Goal: Information Seeking & Learning: Check status

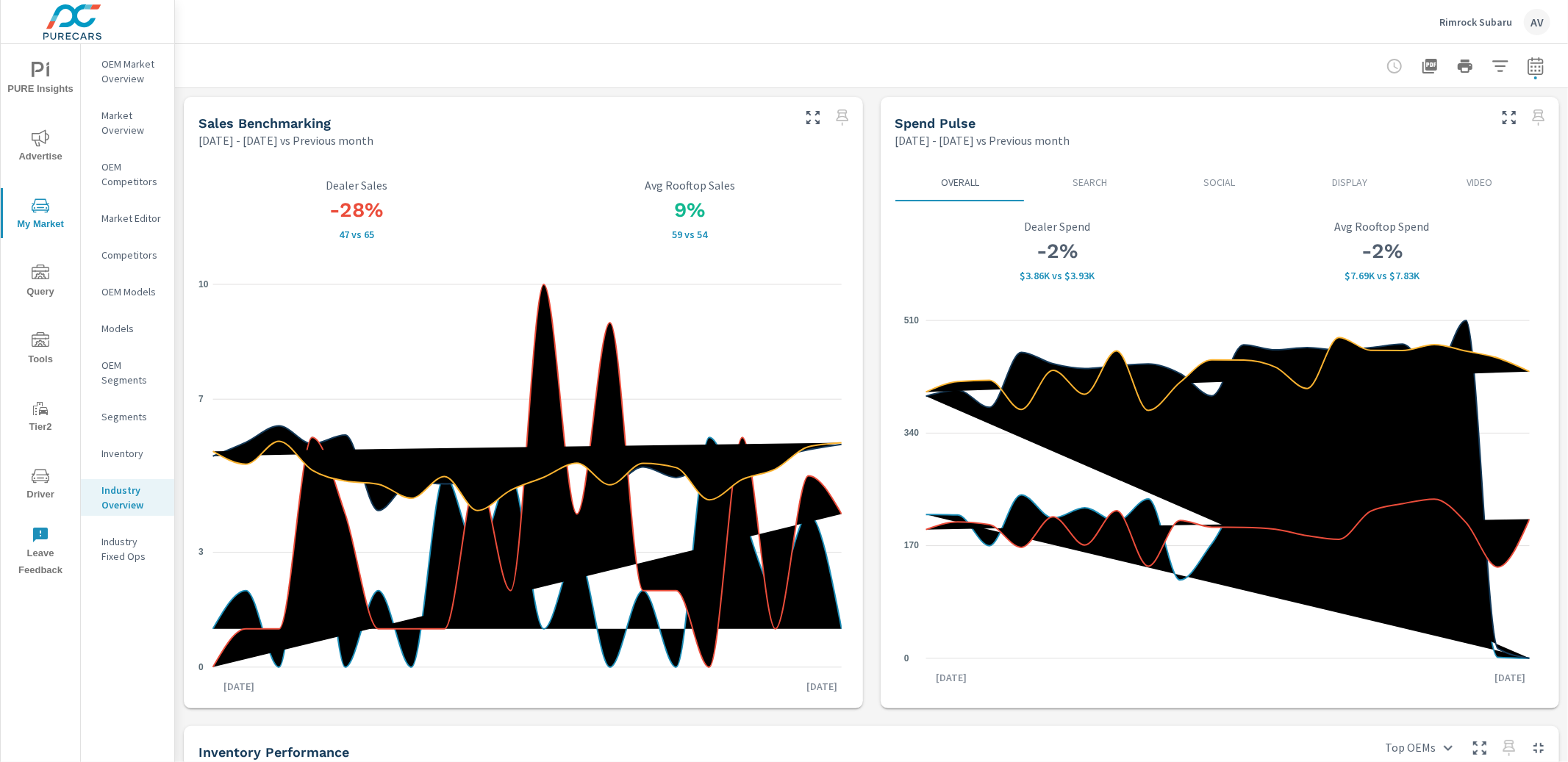
click at [1527, 64] on icon "button" at bounding box center [1535, 66] width 18 height 18
select select "Previous month"
click at [1477, 307] on span "Cancel" at bounding box center [1467, 304] width 58 height 13
click at [1527, 61] on icon "button" at bounding box center [1535, 65] width 16 height 18
select select "Previous month"
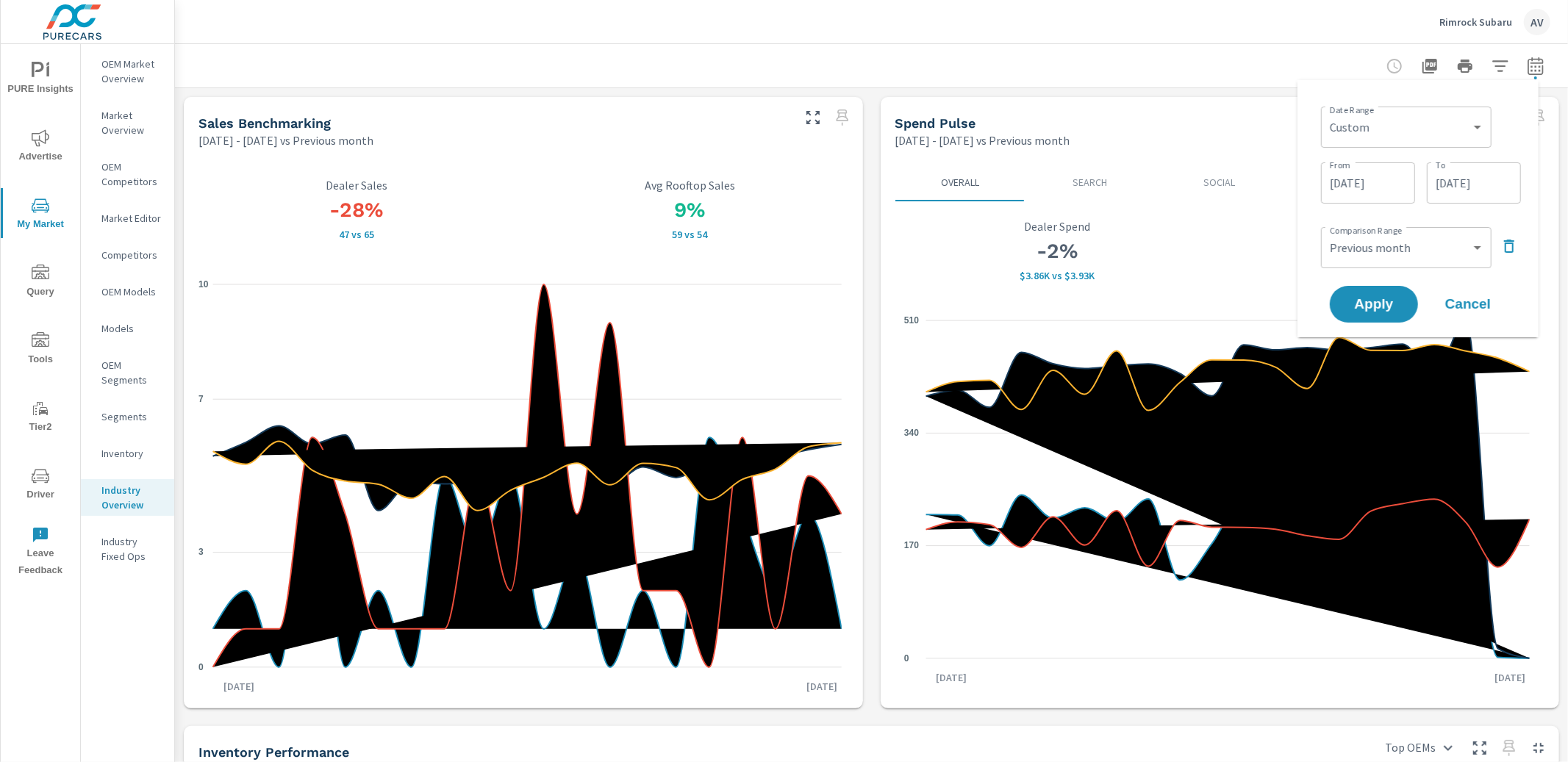
click at [1509, 247] on icon "button" at bounding box center [1509, 246] width 18 height 18
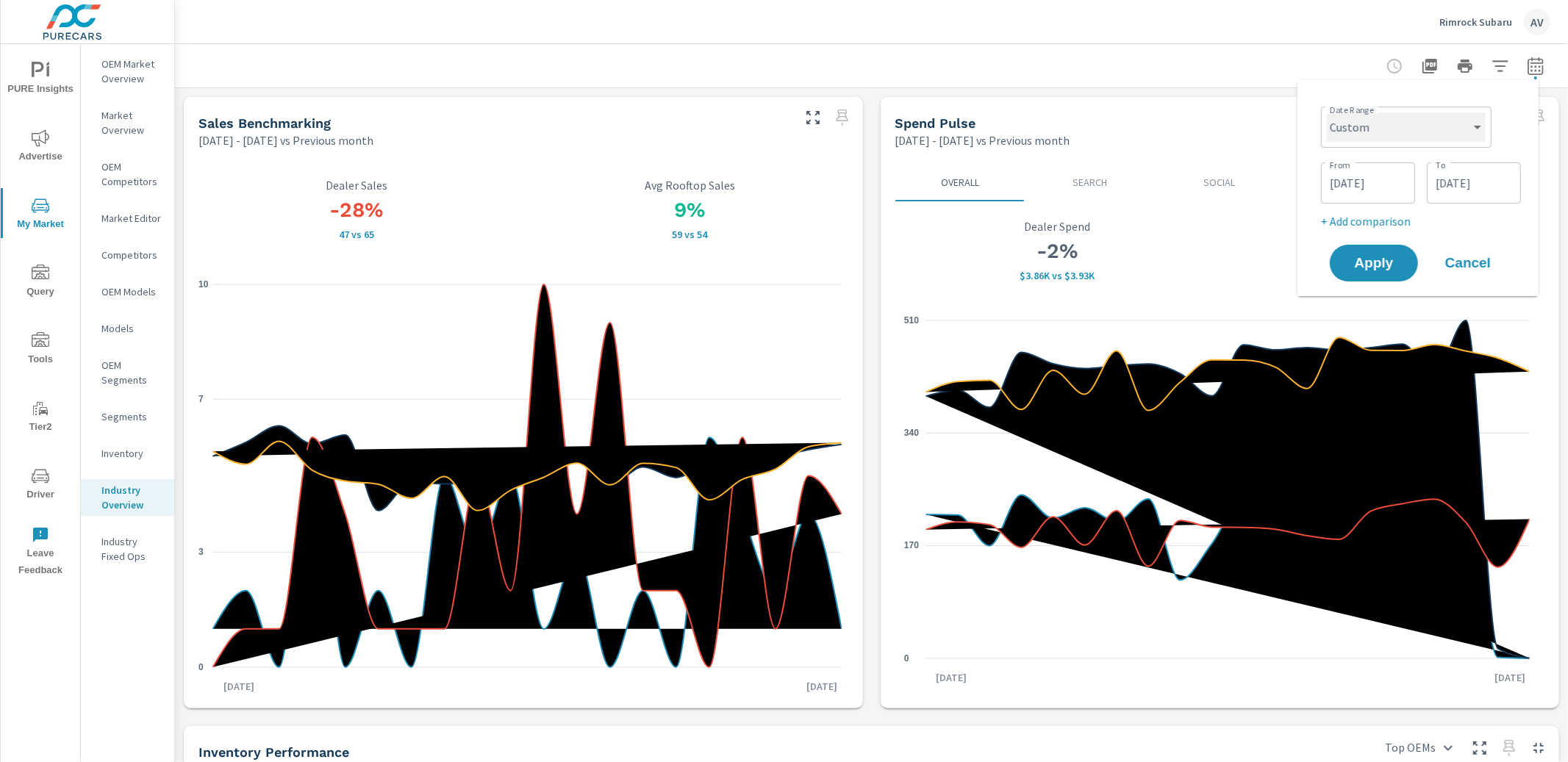
click at [1406, 131] on select "Custom Yesterday Last week Last 7 days Last 14 days Last 30 days Last 45 days L…" at bounding box center [1406, 127] width 159 height 30
select select "Last 45 days"
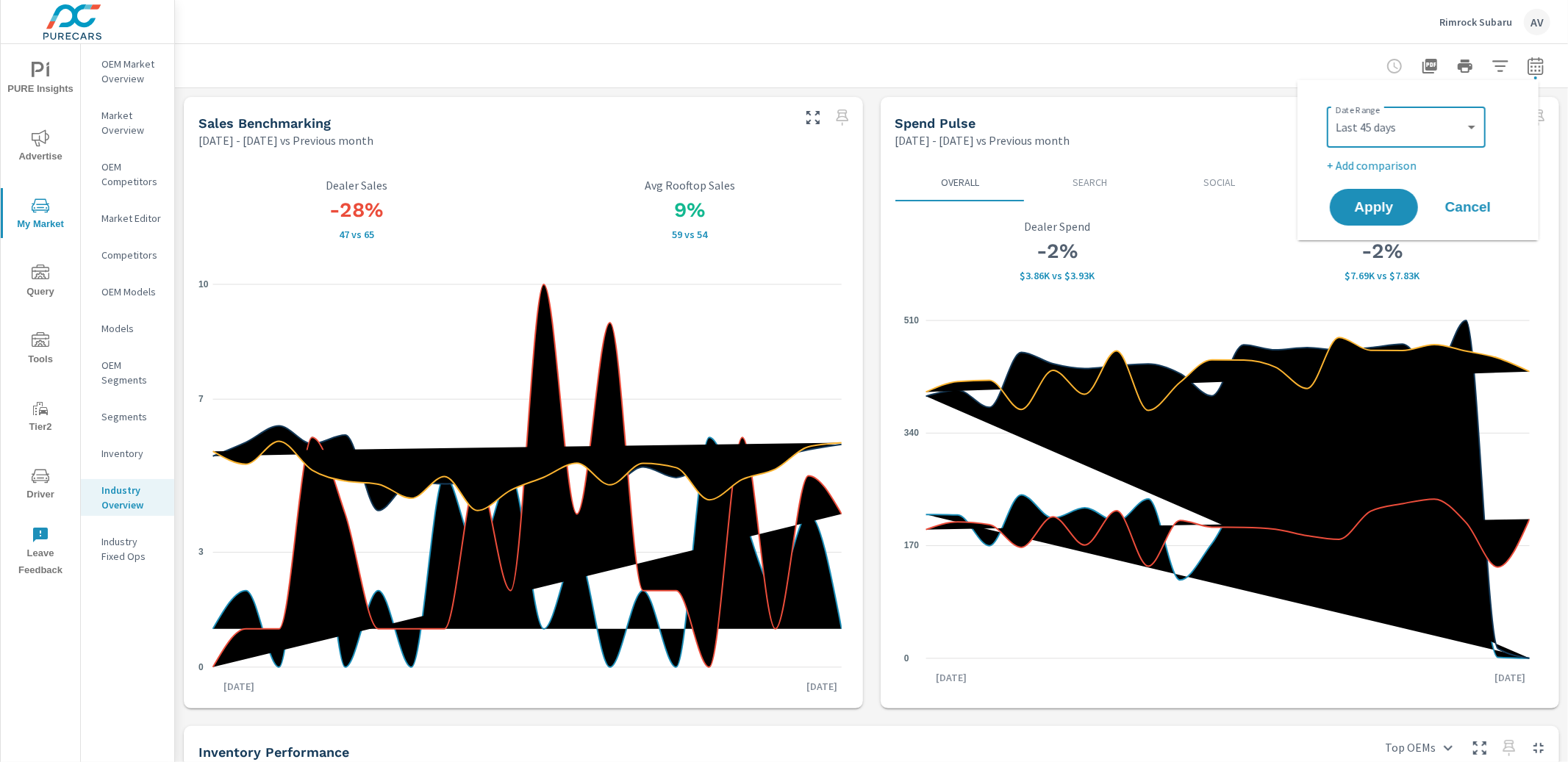
click at [1376, 163] on p "+ Add comparison" at bounding box center [1421, 166] width 188 height 18
select select "Previous period"
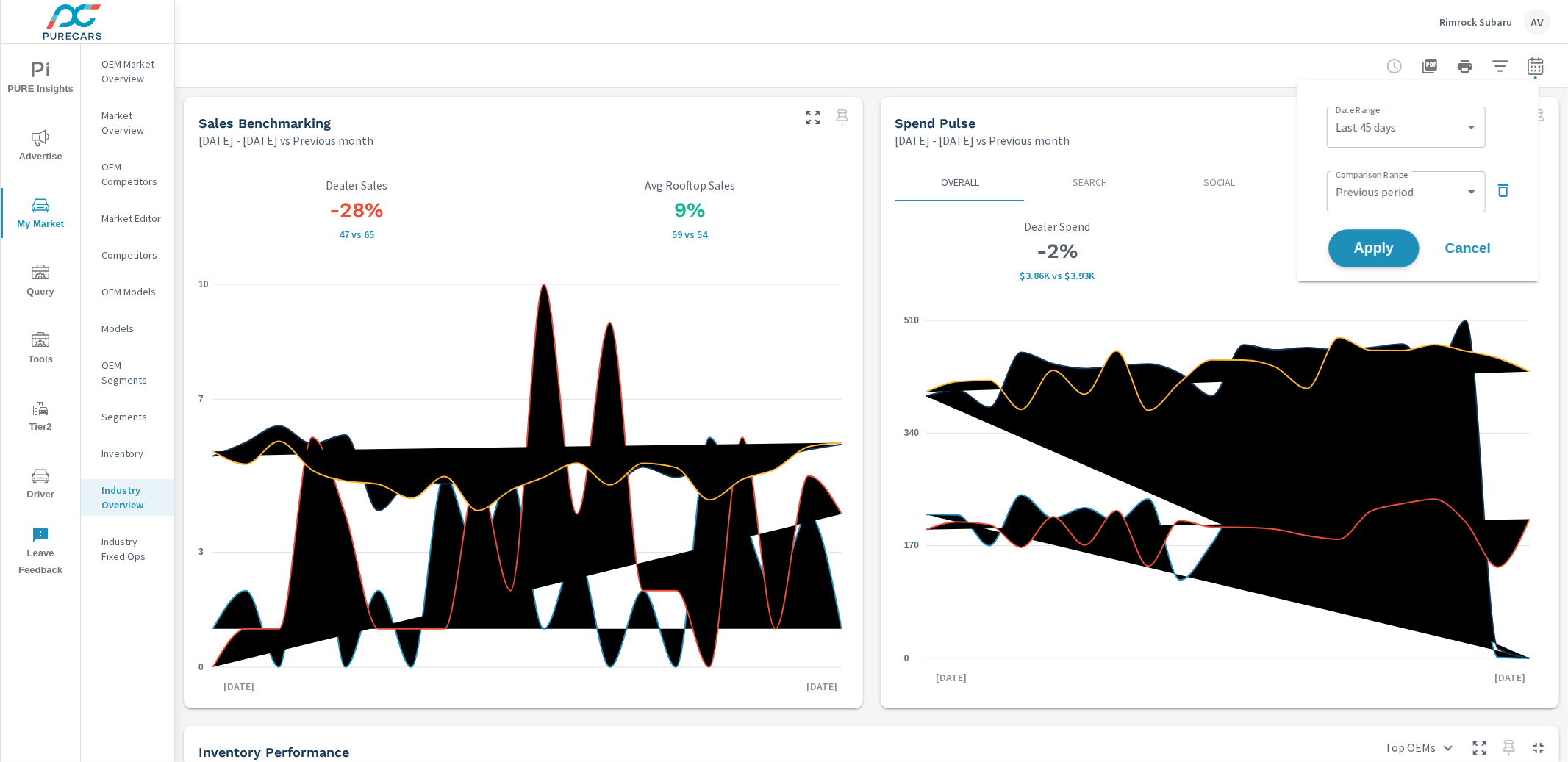
click at [1382, 242] on span "Apply" at bounding box center [1373, 249] width 60 height 14
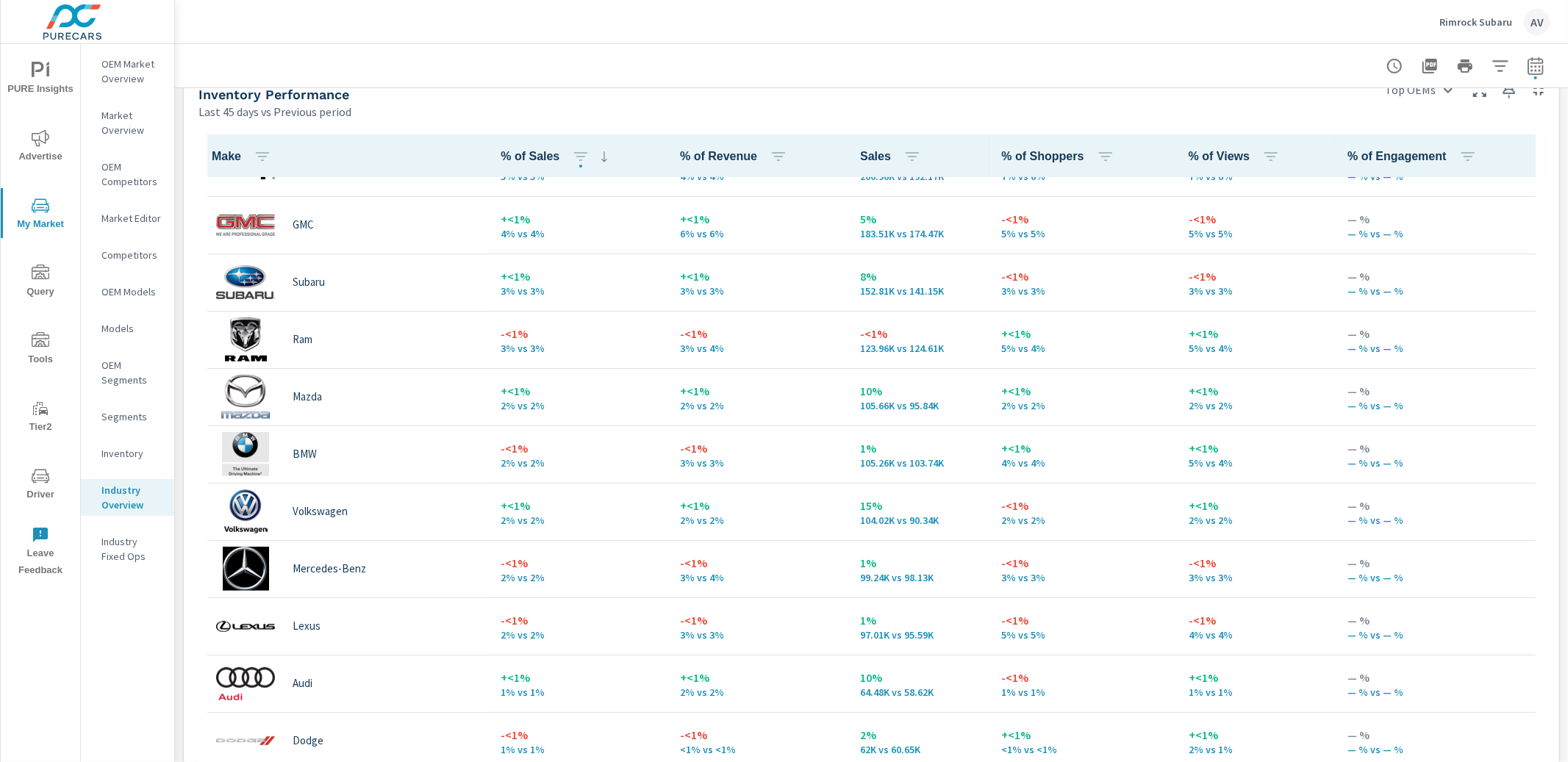
scroll to position [436, 0]
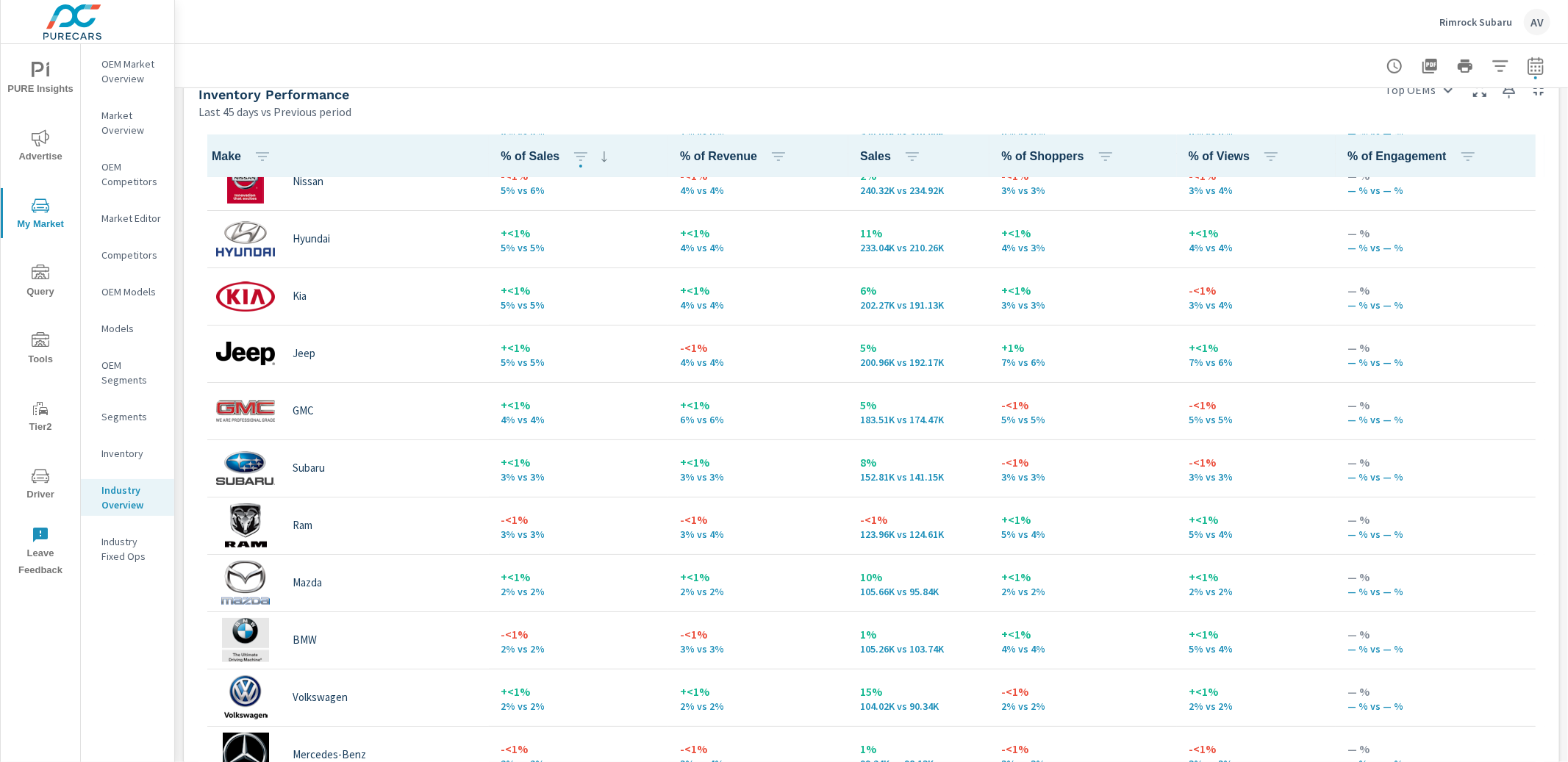
scroll to position [283, 0]
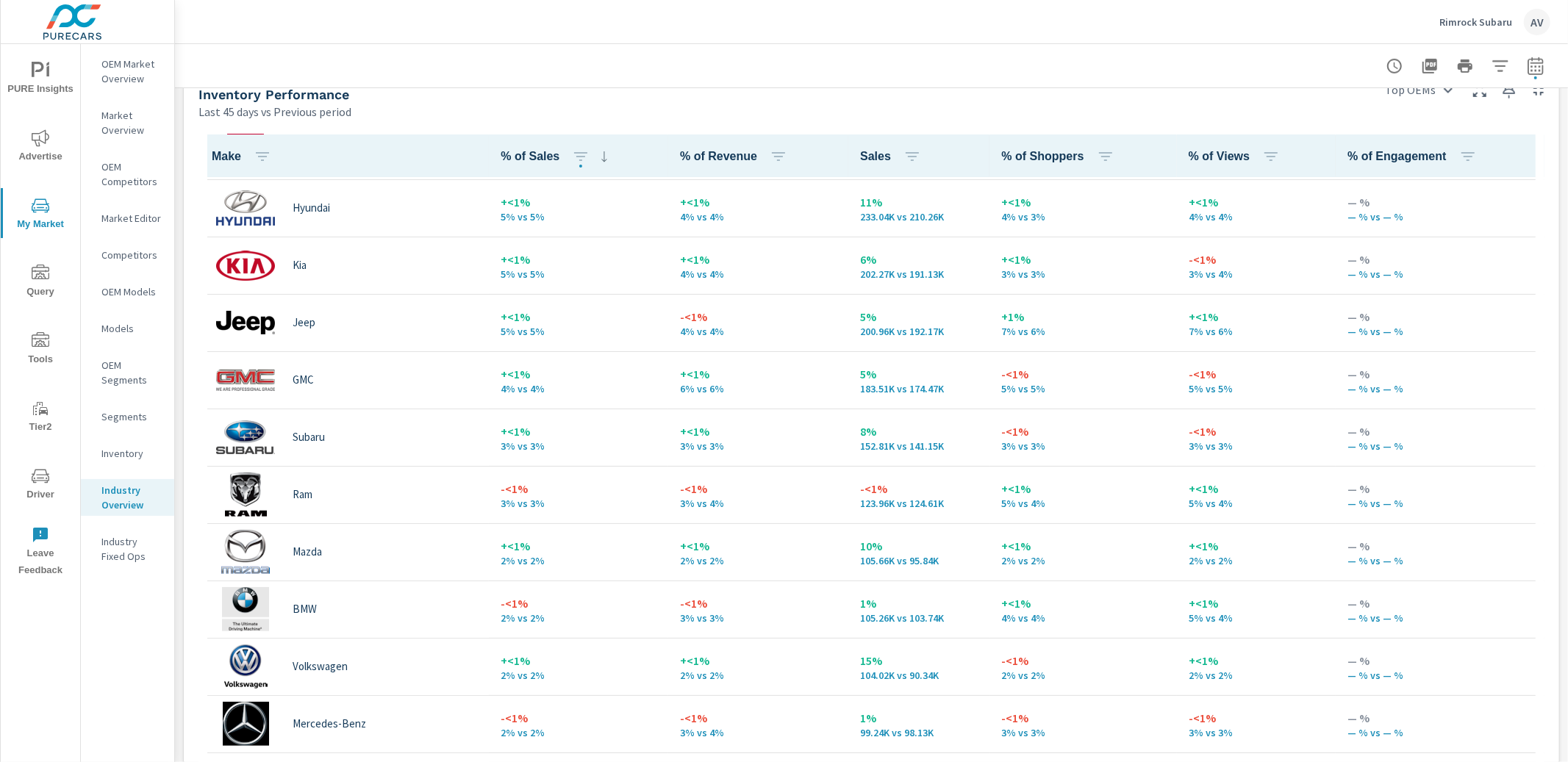
click at [188, 116] on div "Inventory Performance Last 45 days vs Previous period" at bounding box center [776, 94] width 1186 height 53
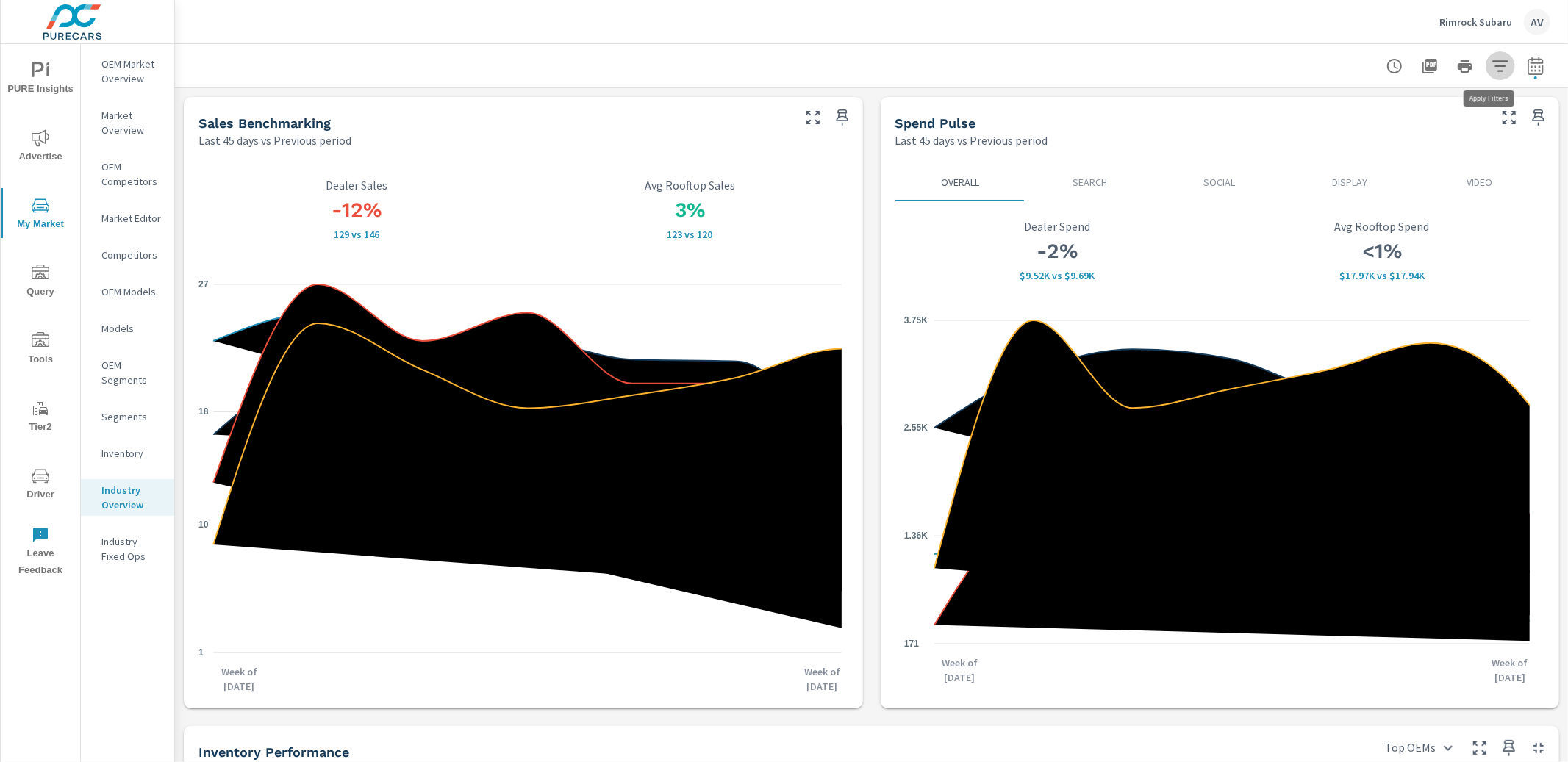
click at [1491, 64] on icon "button" at bounding box center [1500, 66] width 18 height 18
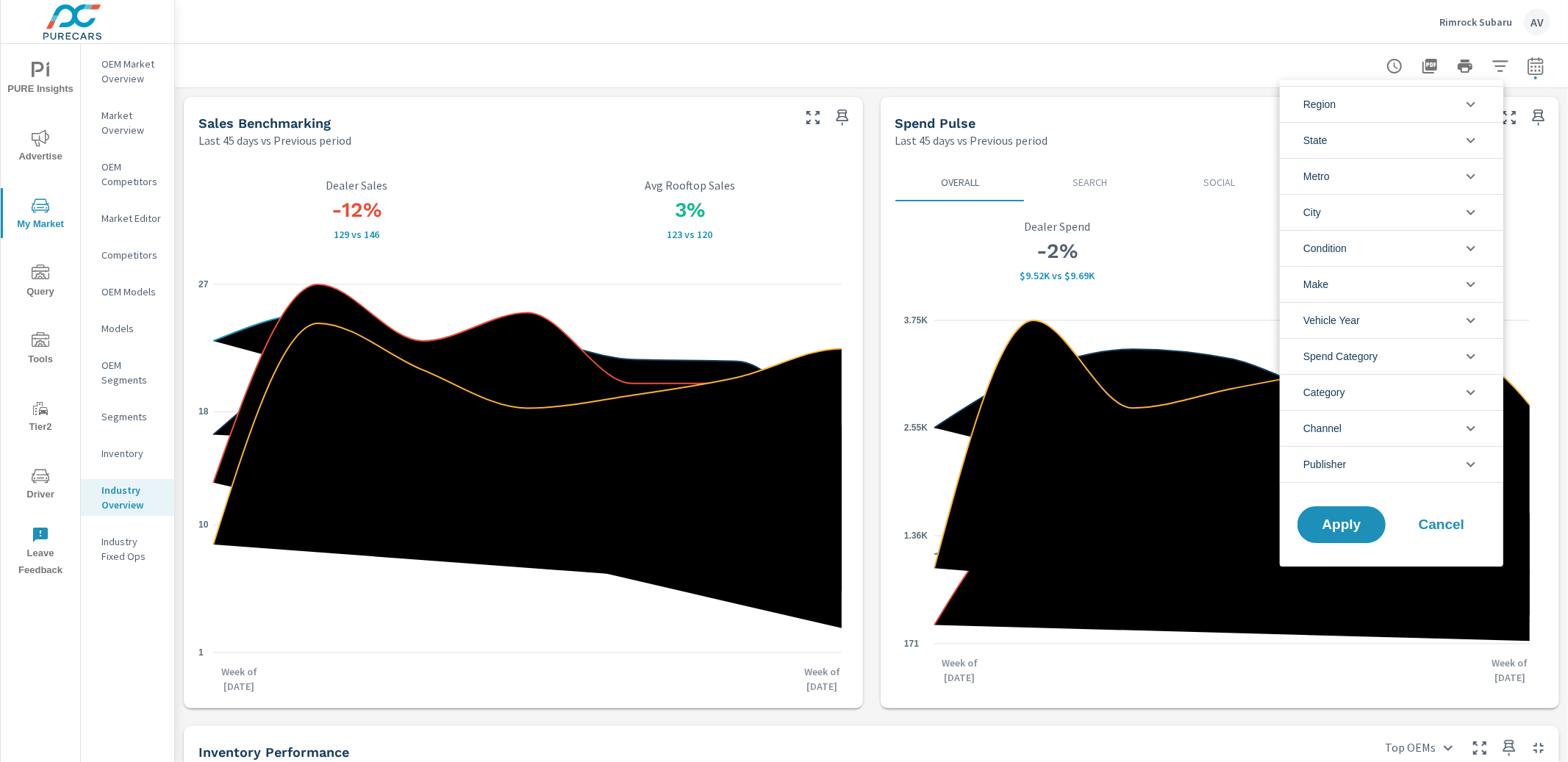
click at [1379, 136] on li "State" at bounding box center [1391, 140] width 223 height 36
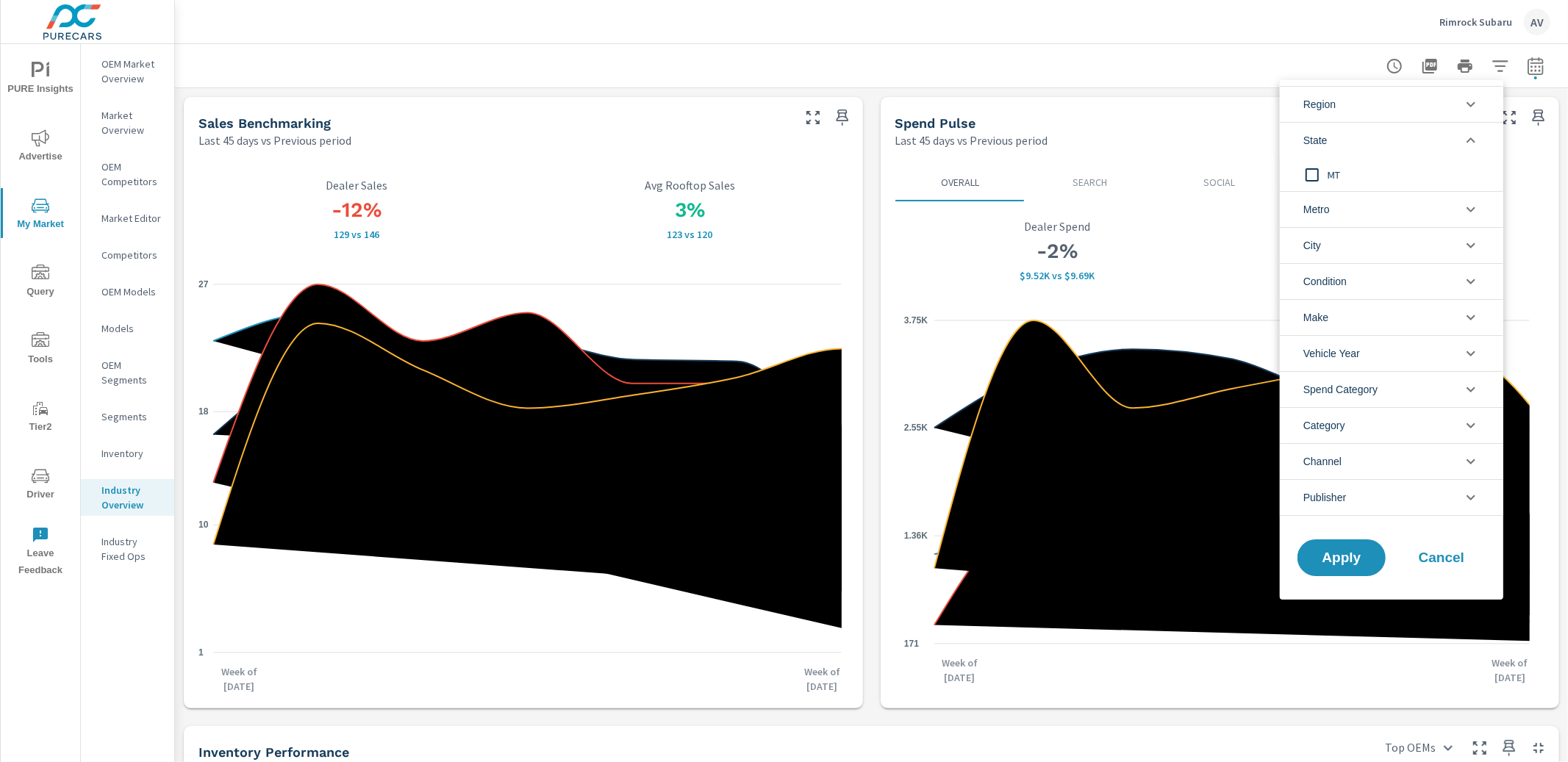
click at [1306, 168] on input "filter options" at bounding box center [1312, 175] width 31 height 31
click at [1352, 138] on li "State" at bounding box center [1391, 140] width 223 height 36
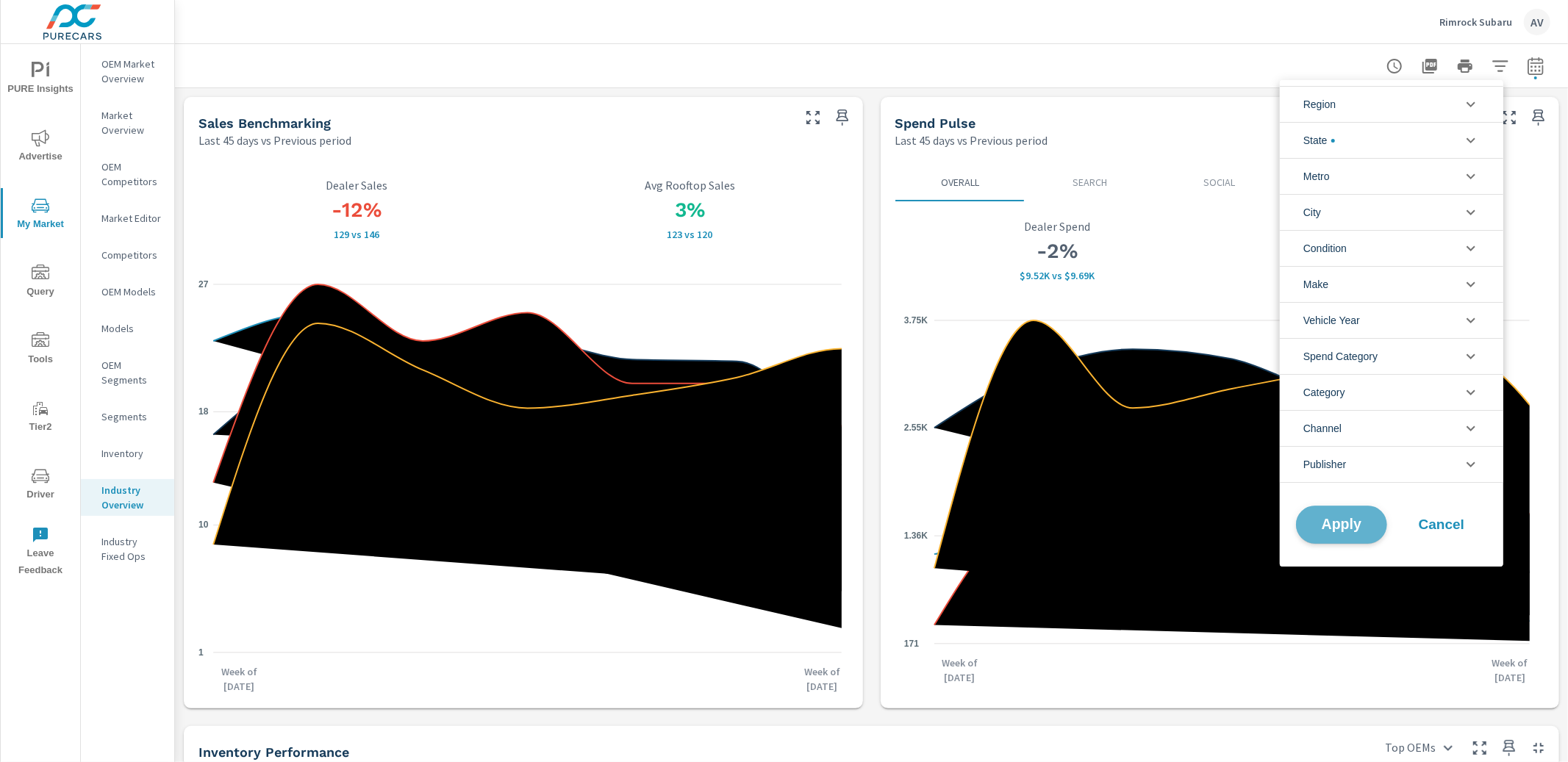
click at [1366, 529] on span "Apply" at bounding box center [1341, 525] width 60 height 14
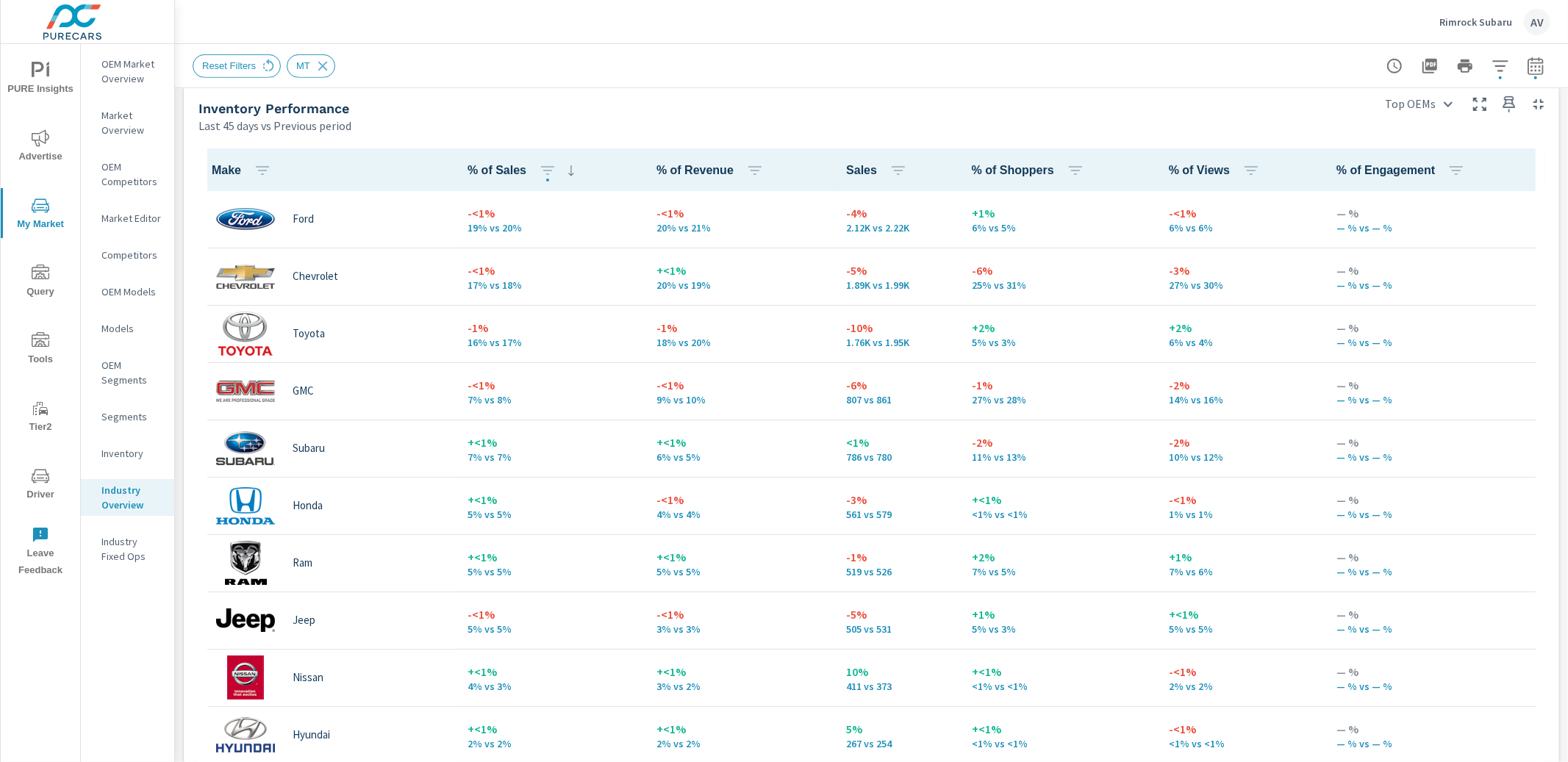
scroll to position [1, 0]
click at [511, 179] on th "% of Sales" at bounding box center [550, 170] width 189 height 43
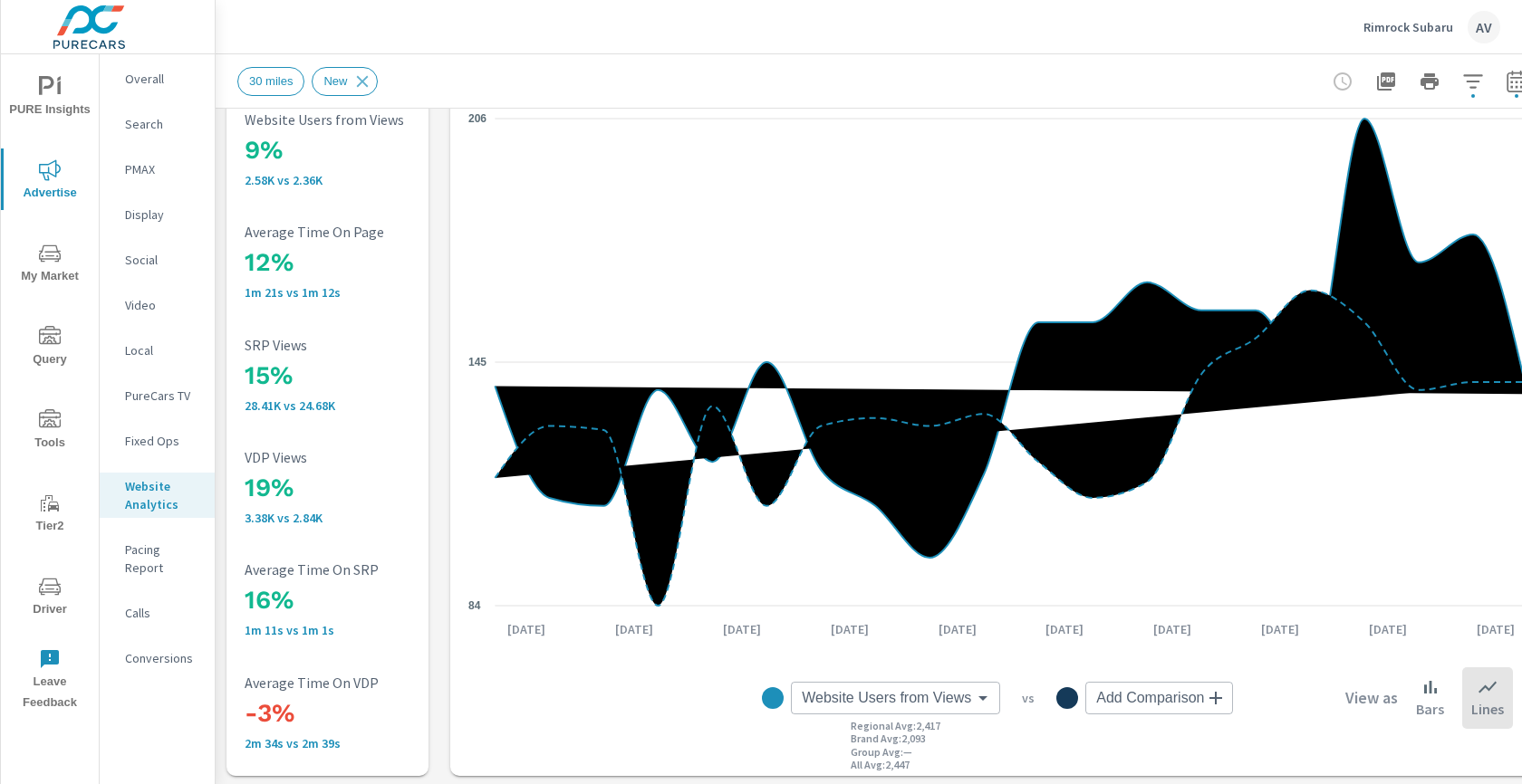
scroll to position [97, 0]
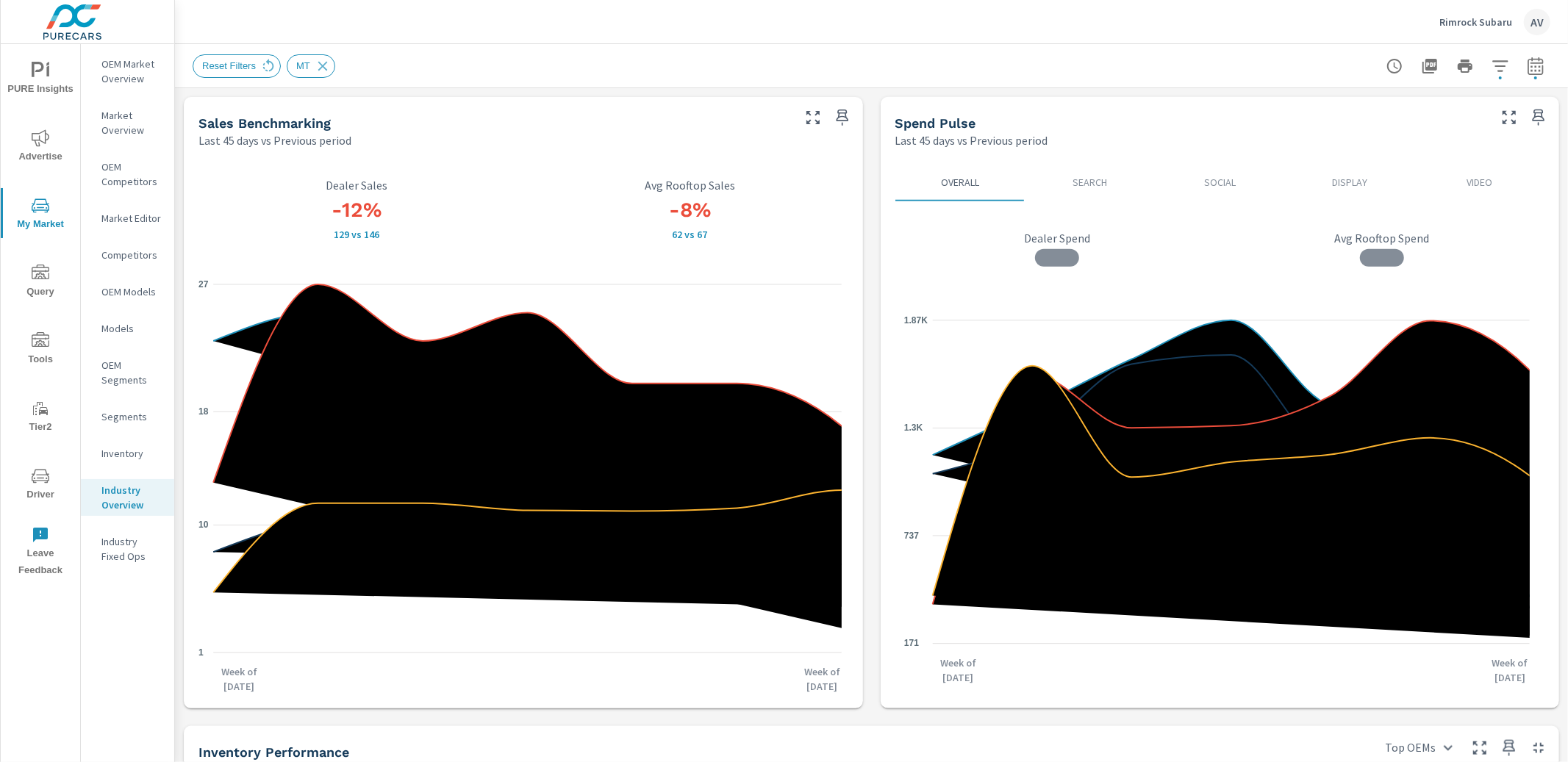
scroll to position [1, 0]
click at [57, 145] on span "Advertise" at bounding box center [40, 147] width 70 height 36
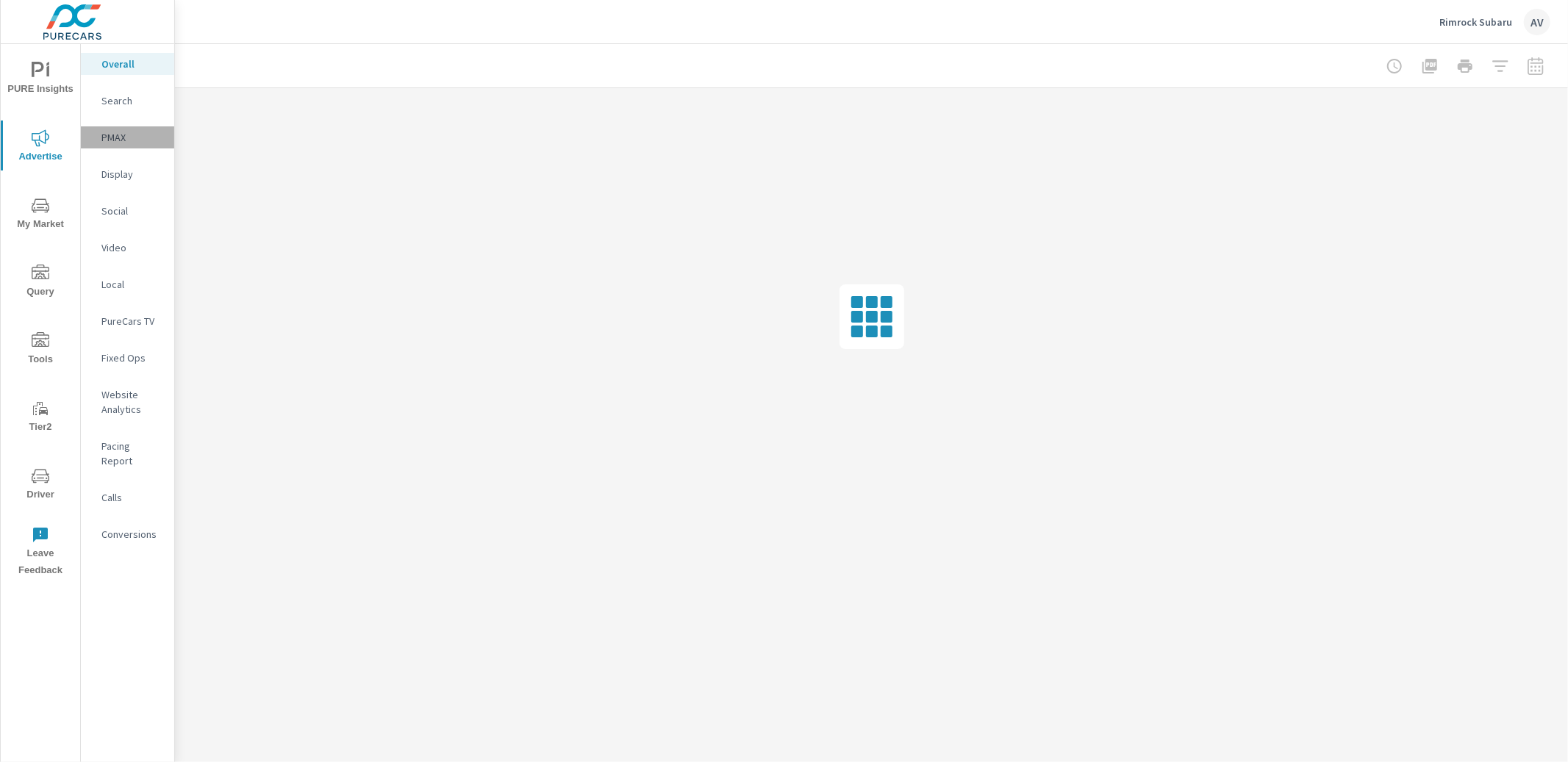
click at [107, 141] on p "PMAX" at bounding box center [132, 138] width 61 height 15
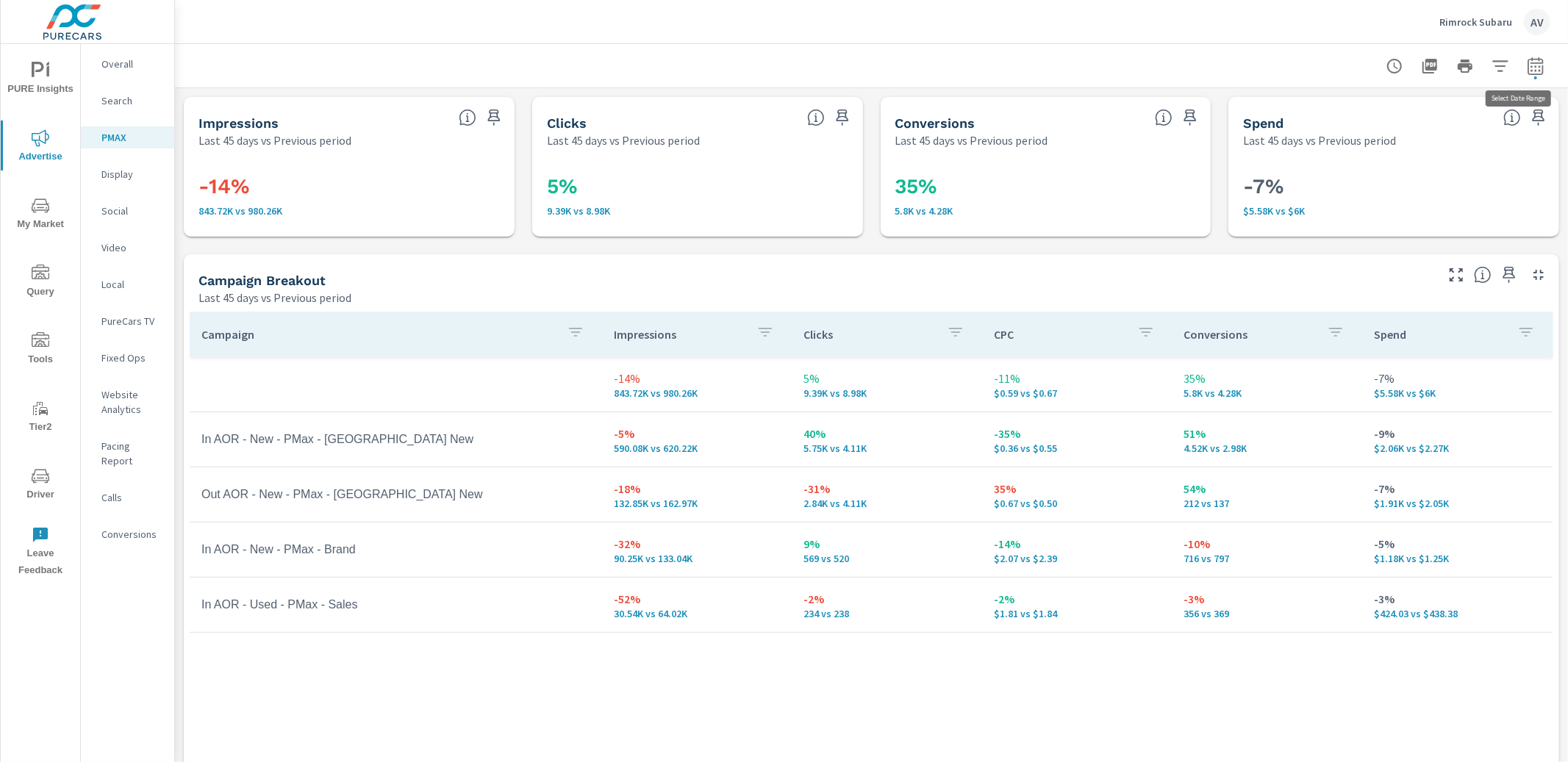
click at [1530, 67] on icon "button" at bounding box center [1535, 65] width 16 height 18
select select "Last 45 days"
select select "Previous period"
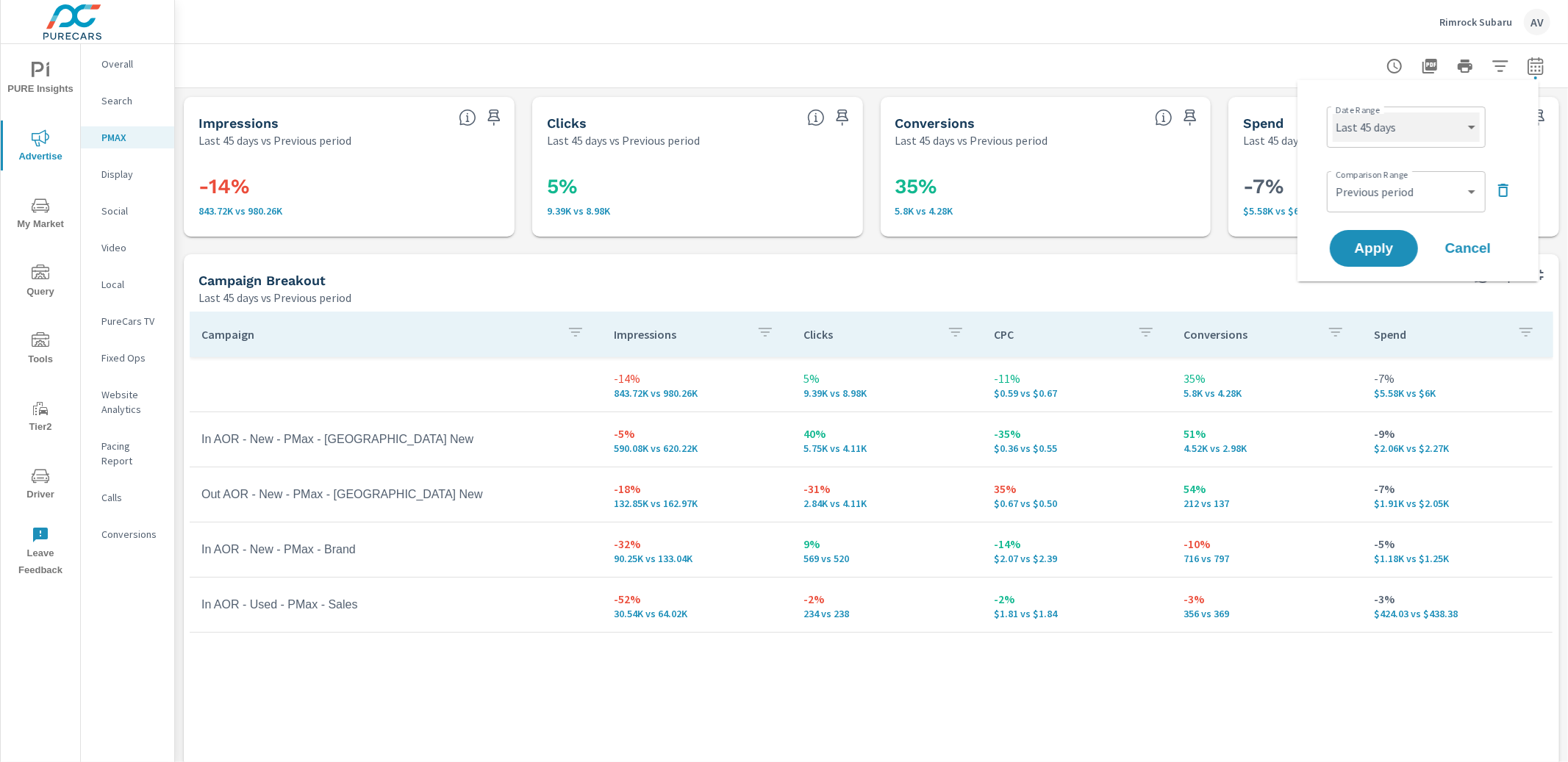
click at [1396, 133] on select "Custom Yesterday Last week Last 7 days Last 14 days Last 30 days Last 45 days L…" at bounding box center [1406, 127] width 147 height 30
select select "Month to date"
click at [1390, 200] on select "Custom Previous period Previous month Previous year" at bounding box center [1406, 192] width 147 height 30
select select "Previous month"
click at [1375, 248] on span "Apply" at bounding box center [1373, 249] width 60 height 14
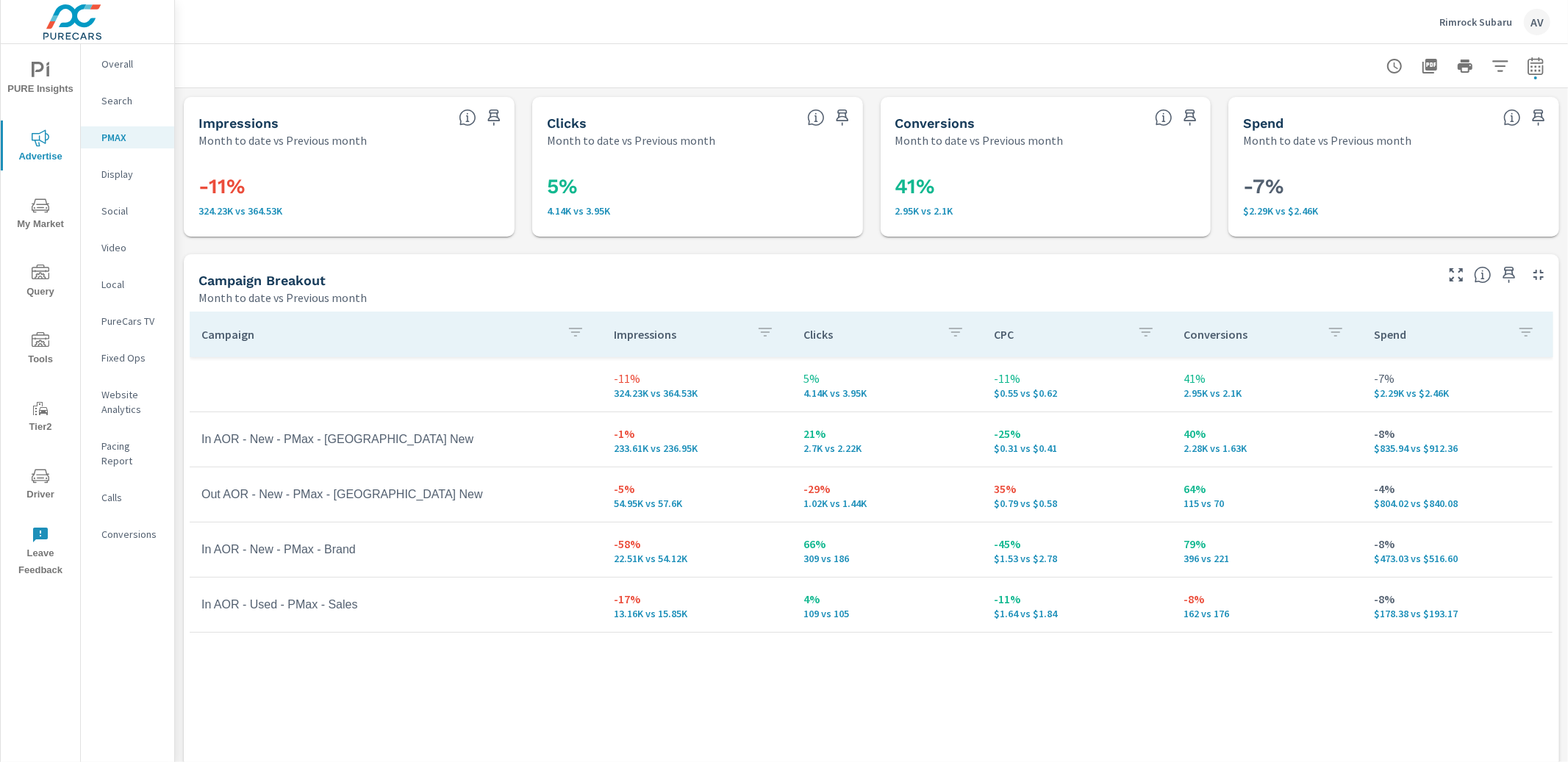
click at [178, 286] on div "Impressions Month to date vs Previous month -11% 324.23K vs 364.53K Clicks Mont…" at bounding box center [871, 481] width 1393 height 786
click at [188, 280] on div "Campaign Breakout Month to date vs Previous month" at bounding box center [811, 280] width 1255 height 53
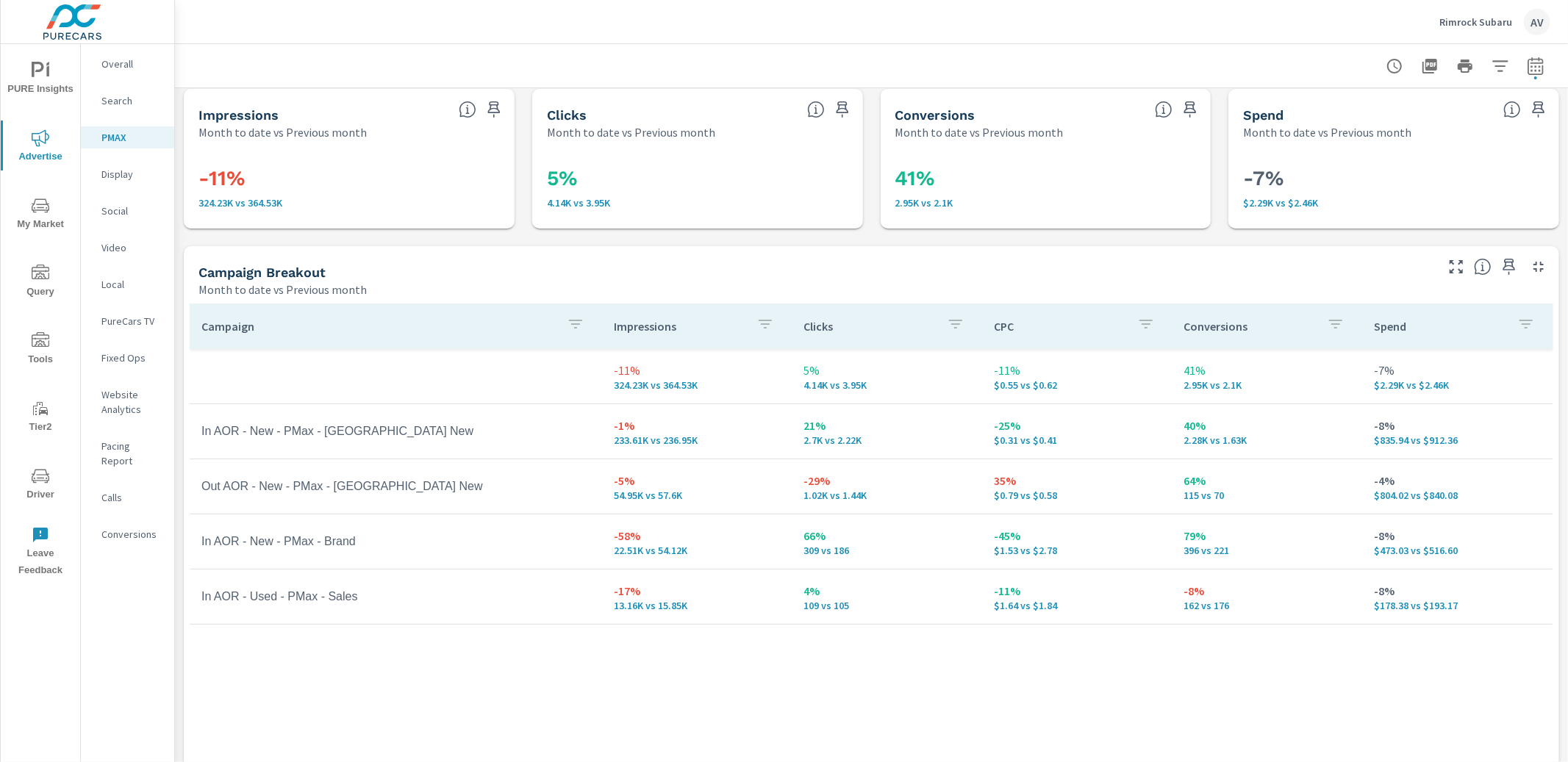
scroll to position [10, 0]
drag, startPoint x: 589, startPoint y: 470, endPoint x: 1080, endPoint y: 503, distance: 492.1
click at [1080, 503] on tr "Out AOR - New - PMax - VA New -5% 54.95K vs 57.6K -29% 1.02K vs 1.44K 35% $0.79…" at bounding box center [871, 485] width 1363 height 55
copy tr "Out AOR - New - PMax - VA New -5% 54.95K vs 57.6K -29% 1.02K vs 1.44K 35% $0.79…"
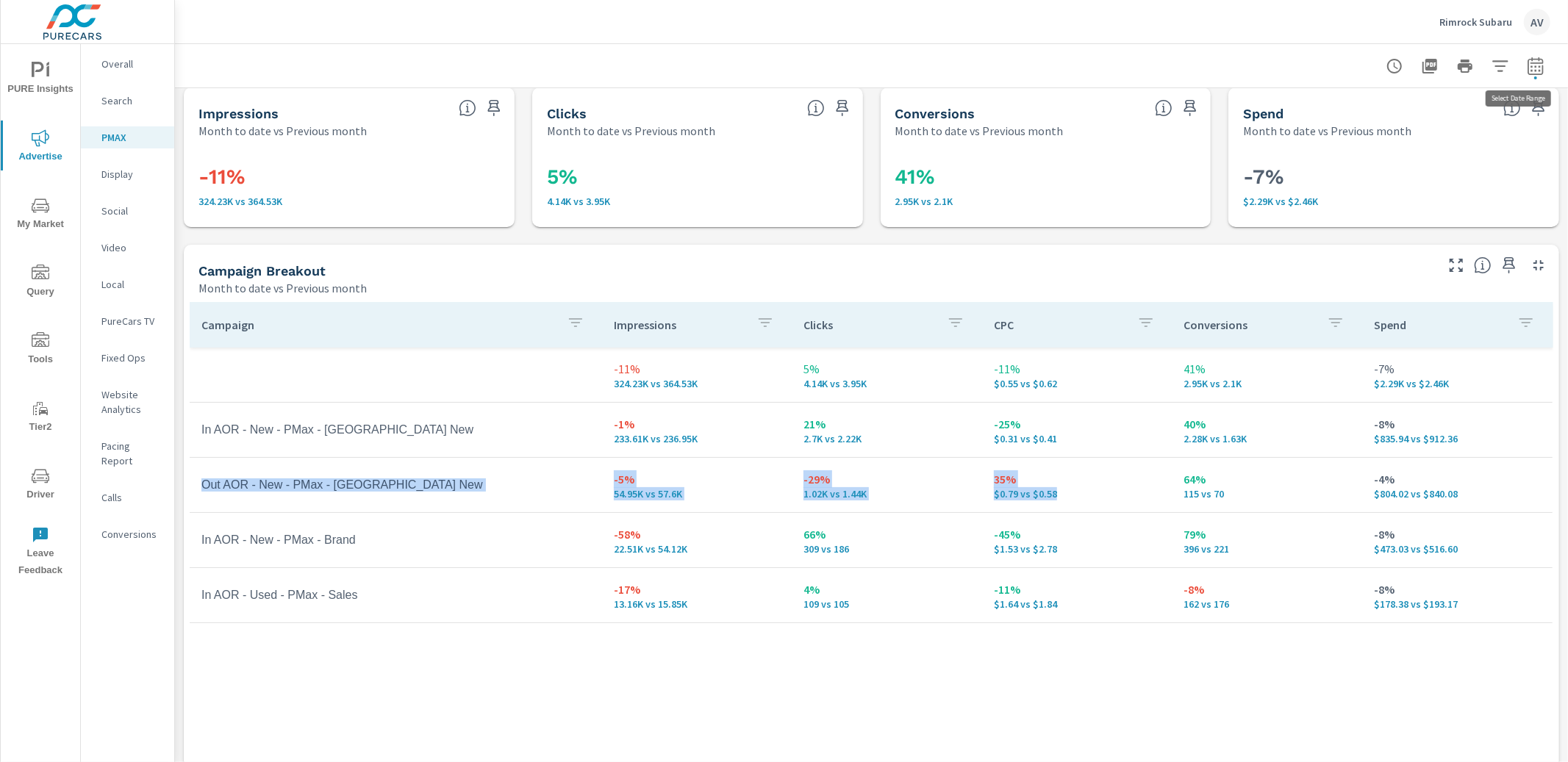
click at [1527, 70] on icon "button" at bounding box center [1535, 66] width 18 height 18
select select "Month to date"
select select "Previous month"
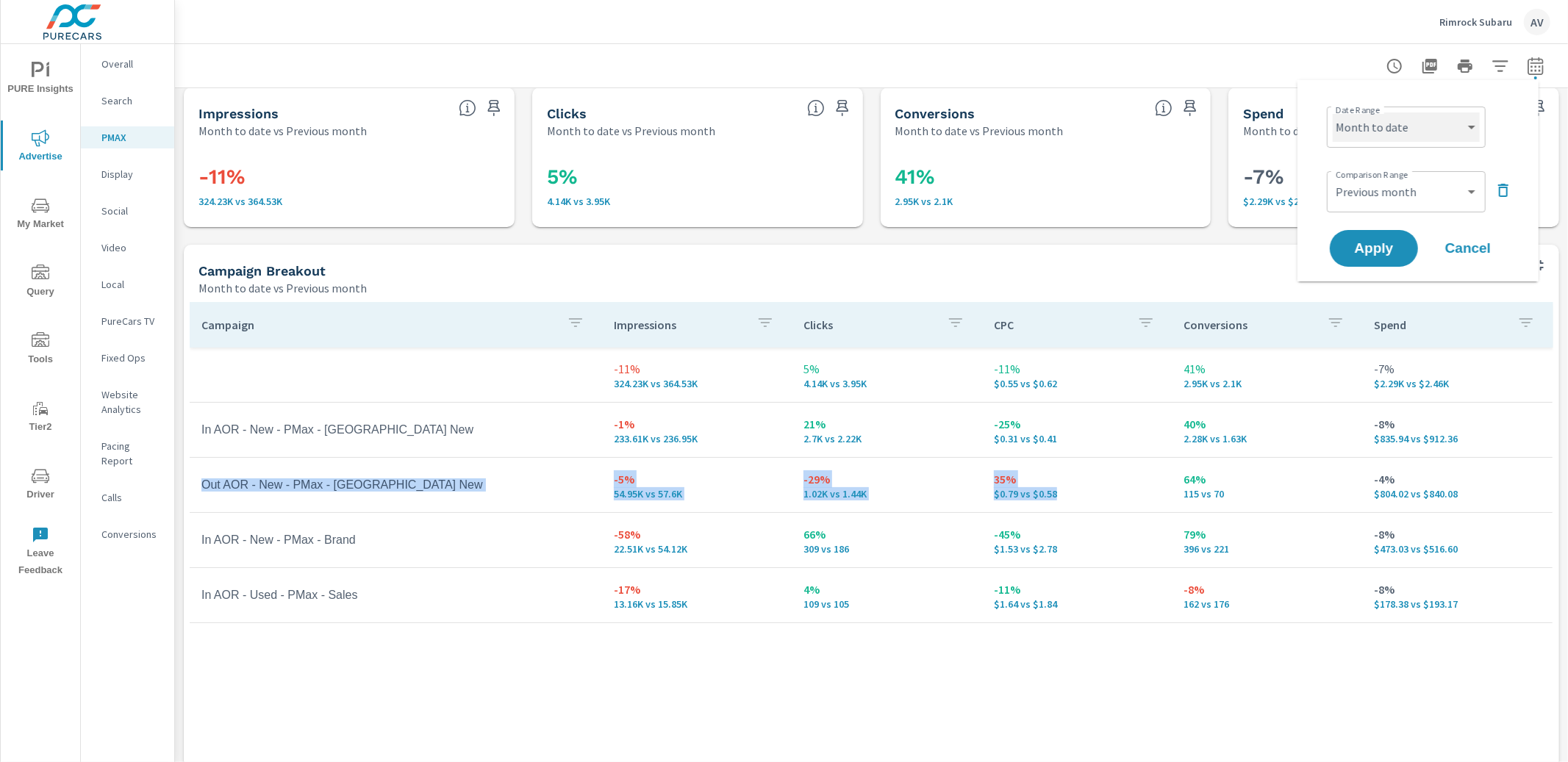
click at [1404, 133] on select "Custom Yesterday Last week Last 7 days Last 14 days Last 30 days Last 45 days L…" at bounding box center [1406, 127] width 147 height 30
select select "Last 45 days"
click at [1394, 186] on select "Custom Previous period Previous month Previous year" at bounding box center [1406, 192] width 147 height 30
select select "Previous period"
click at [1388, 252] on span "Apply" at bounding box center [1373, 249] width 60 height 14
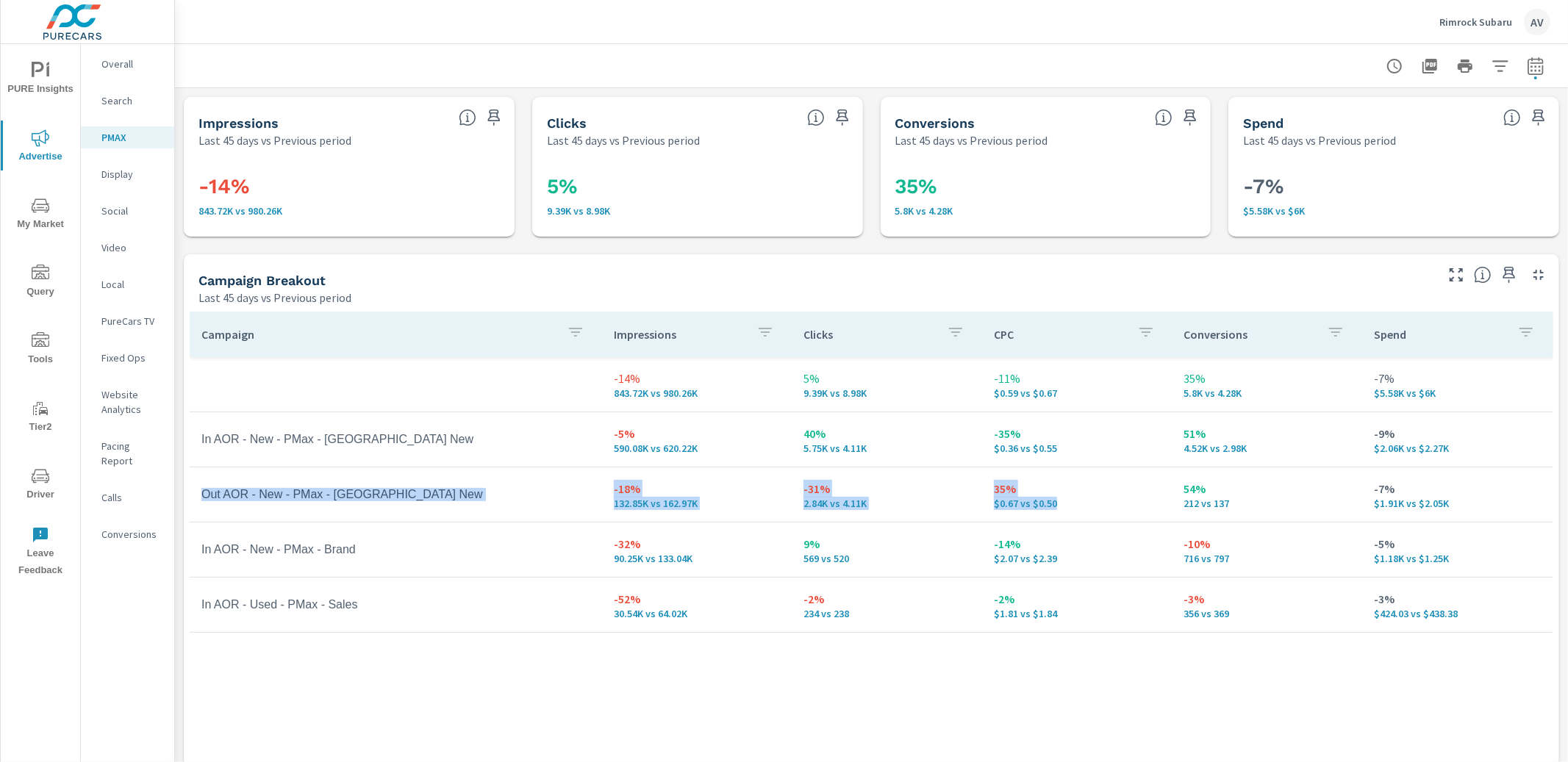
drag, startPoint x: 586, startPoint y: 485, endPoint x: 1057, endPoint y: 502, distance: 471.3
click at [1057, 502] on tr "Out AOR - New - PMax - VA New -18% 132.85K vs 162.97K -31% 2.84K vs 4.11K 35% $…" at bounding box center [871, 495] width 1363 height 55
copy tr "Out AOR - New - PMax - VA New -18% 132.85K vs 162.97K -31% 2.84K vs 4.11K 35% $…"
click at [547, 493] on td "Out AOR - New - PMax - VA New" at bounding box center [395, 495] width 412 height 37
drag, startPoint x: 590, startPoint y: 481, endPoint x: 1268, endPoint y: 501, distance: 678.3
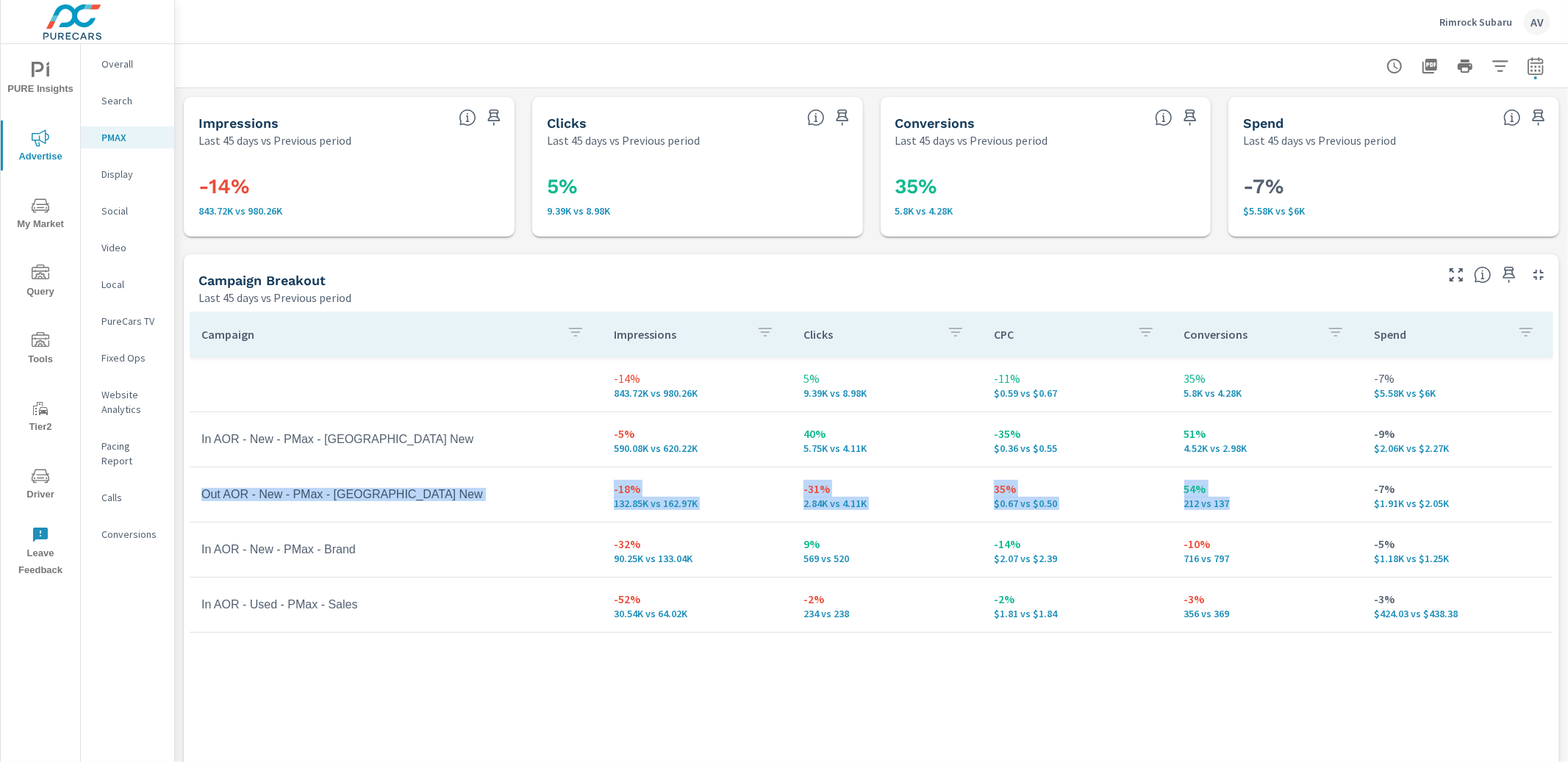
click at [1268, 501] on tr "Out AOR - New - PMax - VA New -18% 132.85K vs 162.97K -31% 2.84K vs 4.11K 35% $…" at bounding box center [871, 495] width 1363 height 55
copy tr "Out AOR - New - PMax - VA New -18% 132.85K vs 162.97K -31% 2.84K vs 4.11K 35% $…"
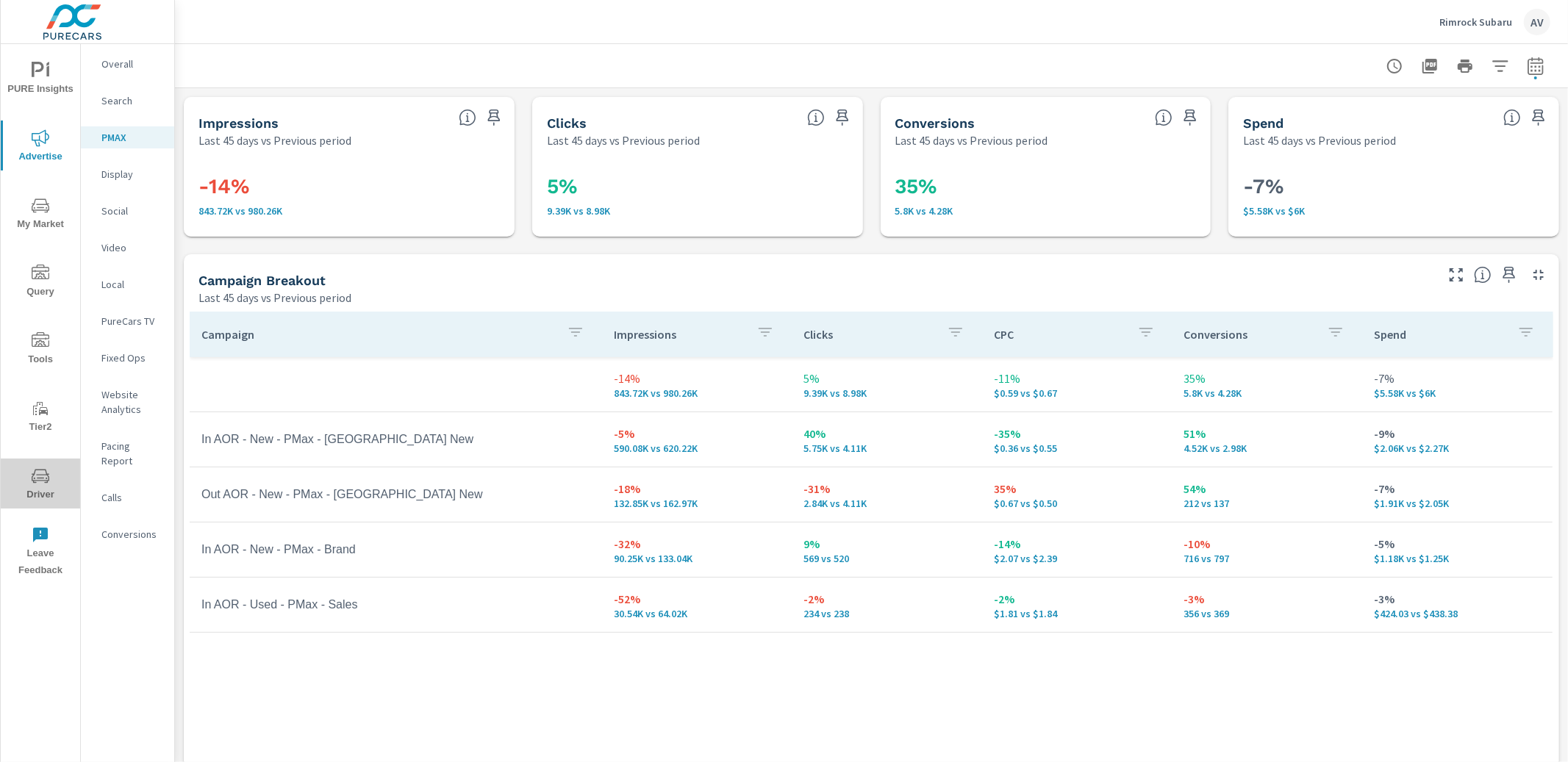
click at [33, 484] on icon "nav menu" at bounding box center [41, 476] width 18 height 18
click at [607, 268] on div "Campaign Breakout Last 45 days vs Previous period" at bounding box center [811, 280] width 1255 height 53
click at [1530, 69] on icon "button" at bounding box center [1535, 68] width 10 height 6
select select "Last 45 days"
select select "Previous period"
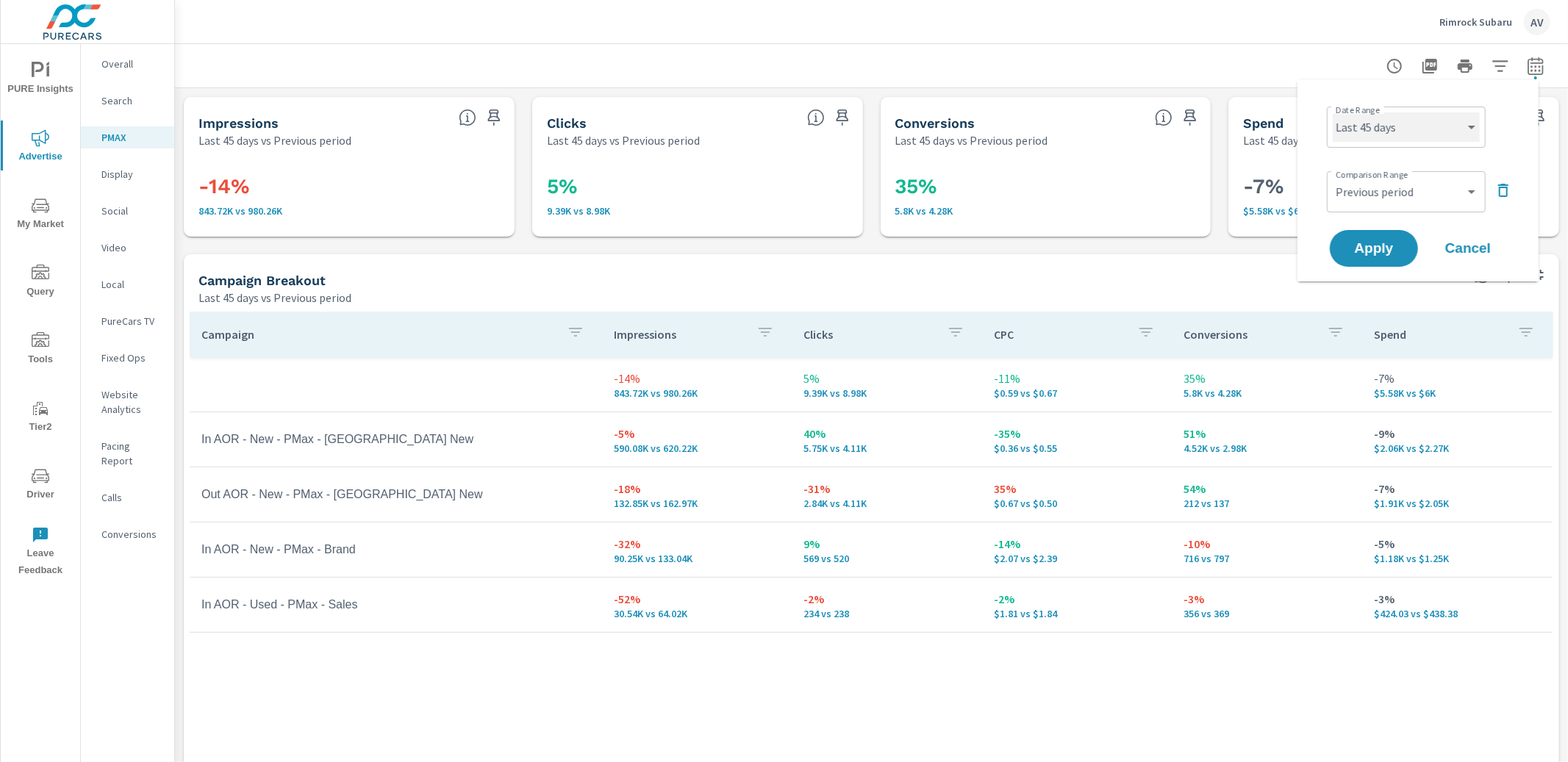
click at [1396, 134] on select "Custom Yesterday Last week Last 7 days Last 14 days Last 30 days Last 45 days L…" at bounding box center [1406, 127] width 147 height 30
select select "Last month"
click at [1395, 185] on select "Custom Previous period Previous month Previous year" at bounding box center [1406, 192] width 147 height 30
select select "Previous month"
click at [1377, 253] on span "Apply" at bounding box center [1373, 249] width 60 height 14
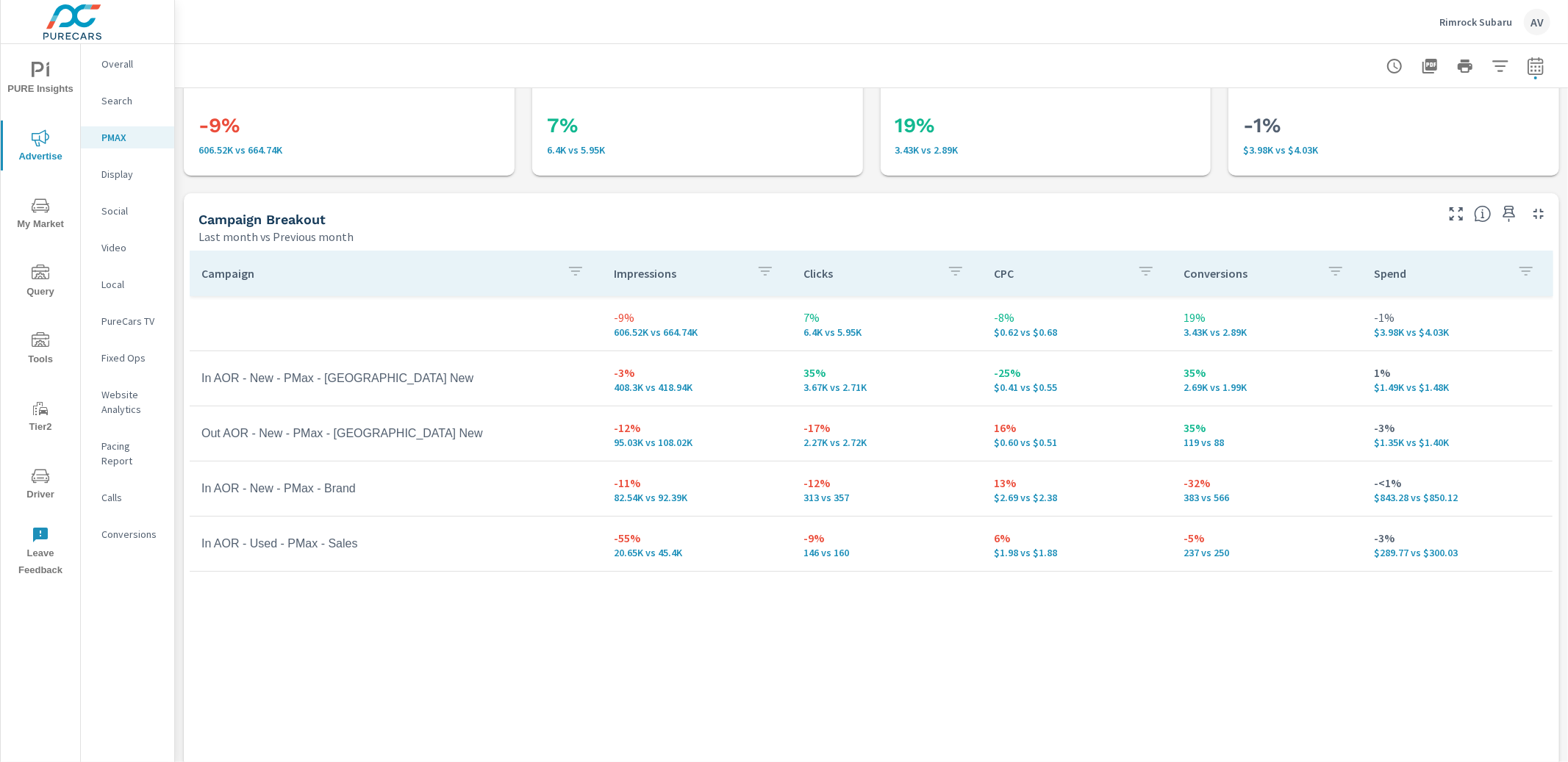
scroll to position [112, 0]
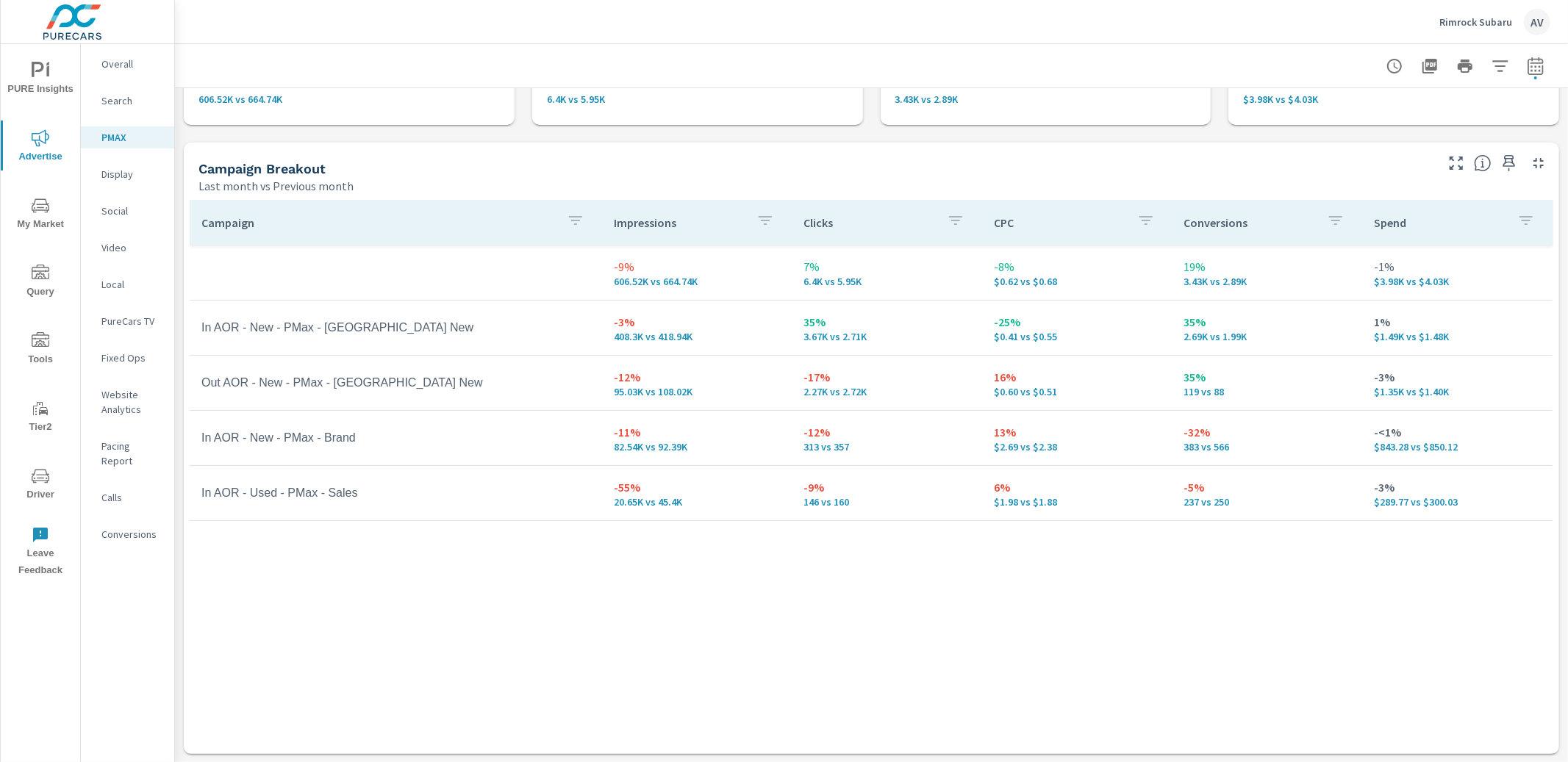
click at [1527, 68] on icon "button" at bounding box center [1535, 66] width 18 height 18
select select "Last month"
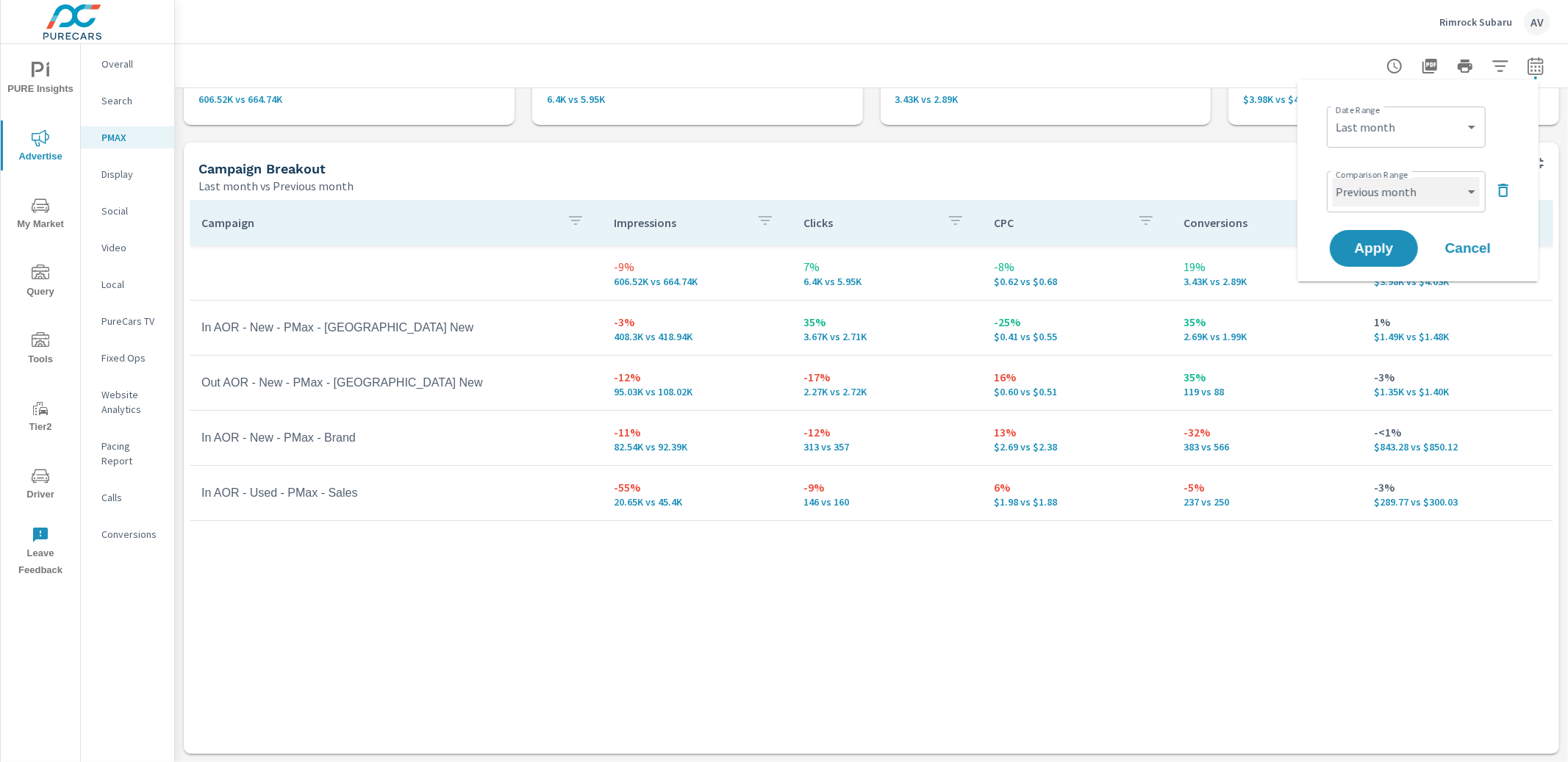
click at [1381, 203] on select "Custom Previous period Previous month Previous year" at bounding box center [1406, 192] width 147 height 30
select select "Previous year"
click at [1373, 252] on span "Apply" at bounding box center [1373, 249] width 60 height 14
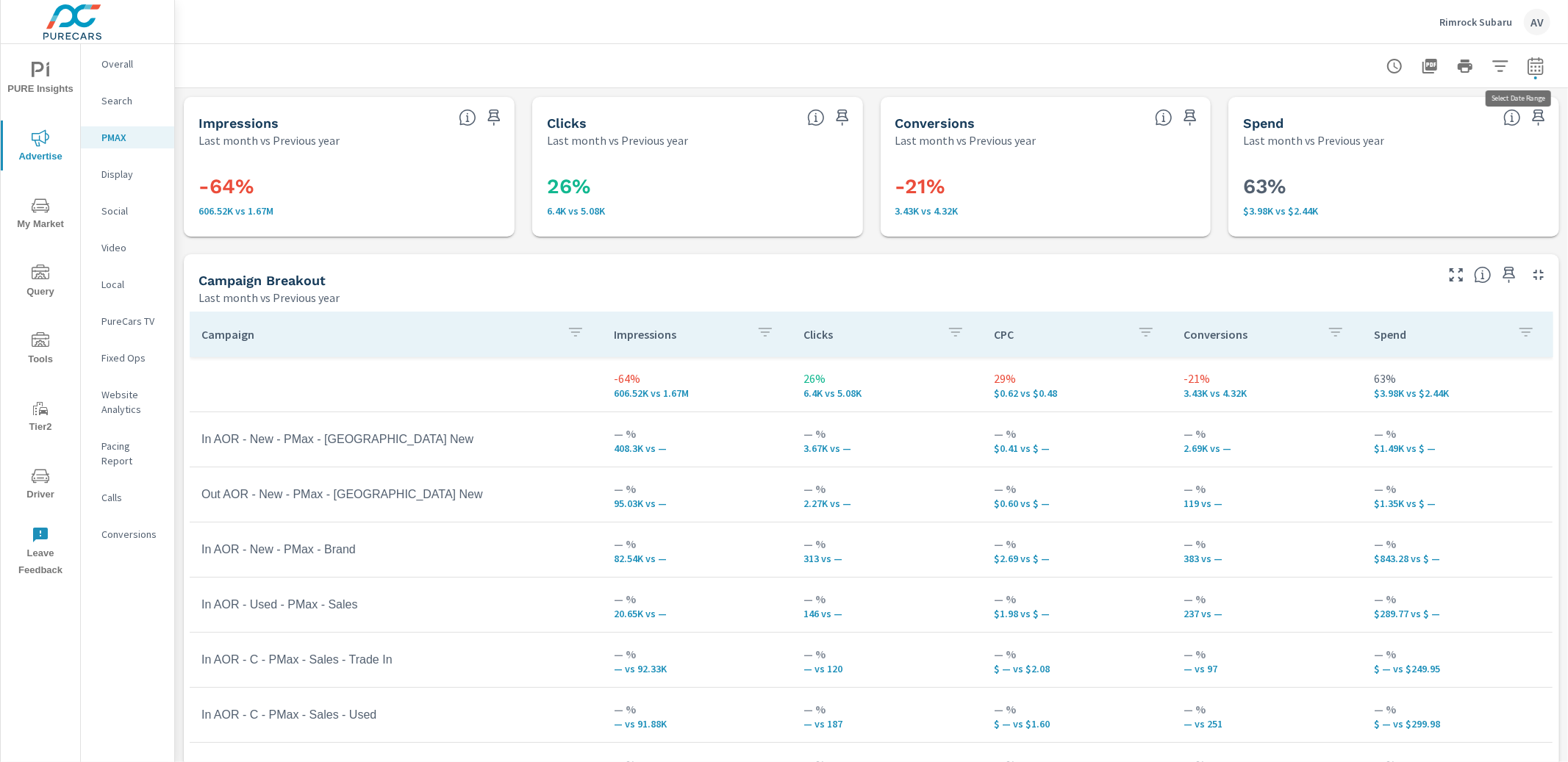
click at [1527, 59] on icon "button" at bounding box center [1535, 65] width 16 height 18
select select "Last month"
select select "Previous year"
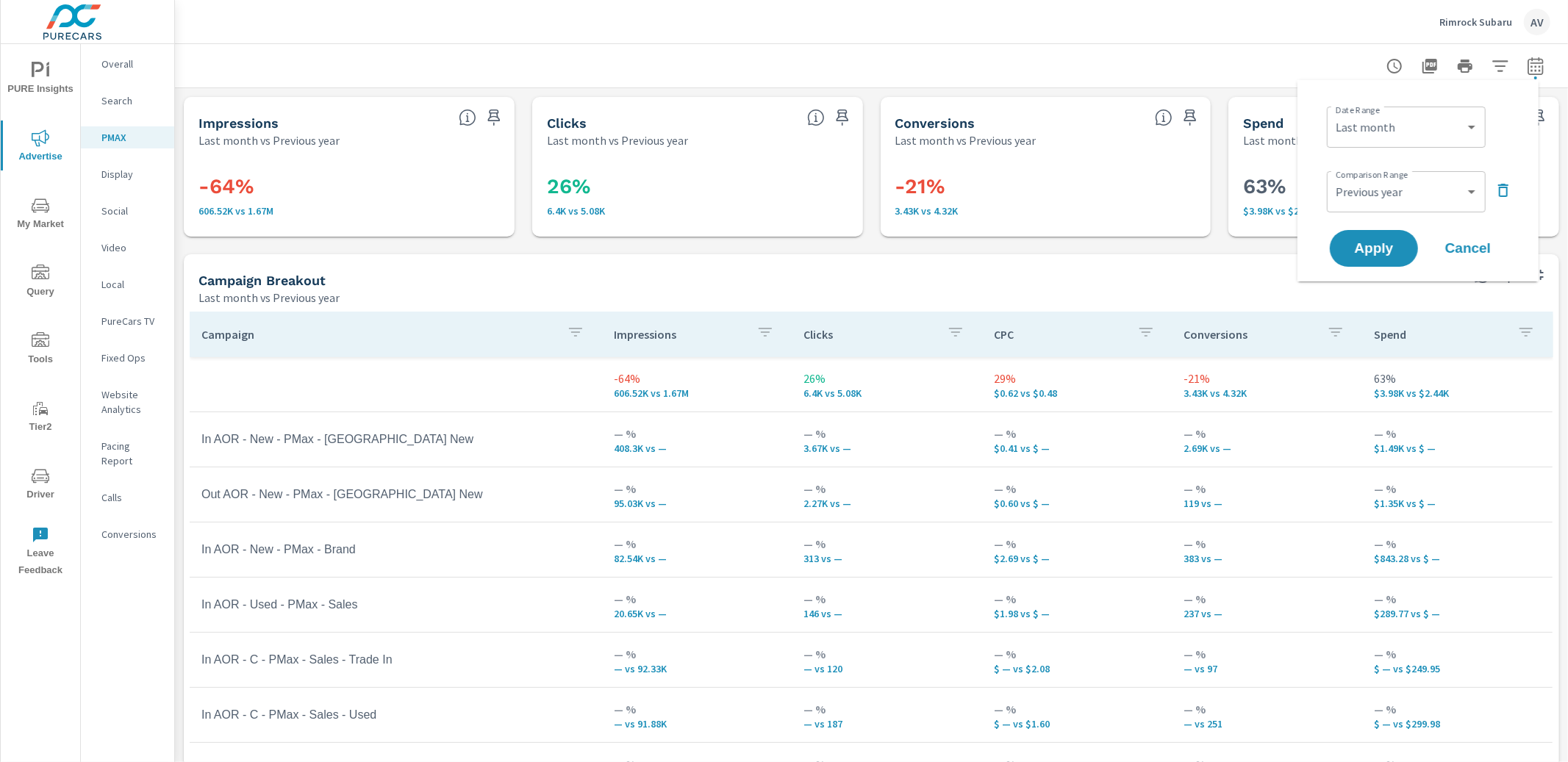
click at [1501, 192] on icon "button" at bounding box center [1503, 190] width 18 height 18
click at [1396, 206] on span "Apply" at bounding box center [1373, 207] width 60 height 14
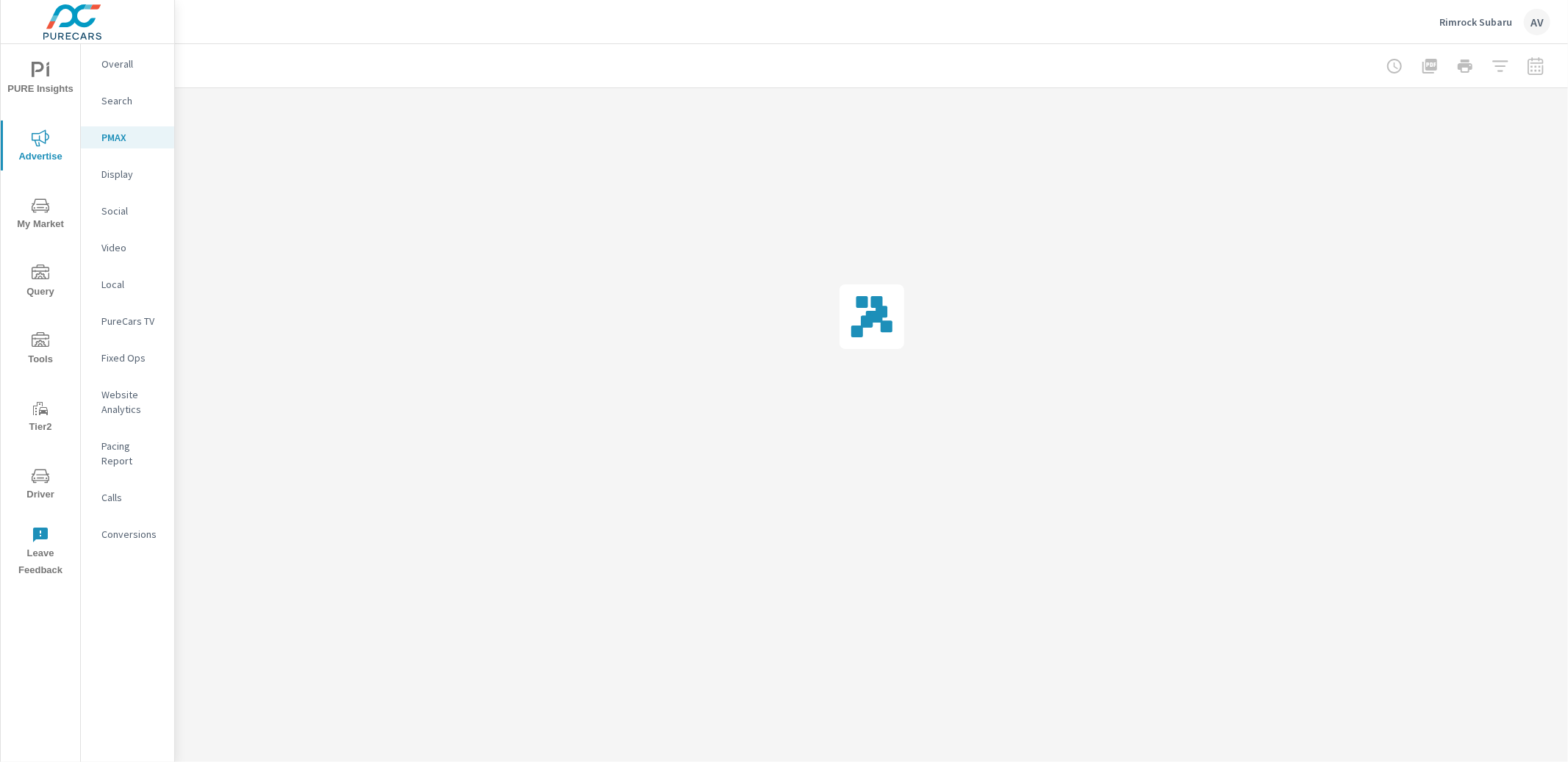
click at [1521, 68] on div at bounding box center [1464, 67] width 170 height 30
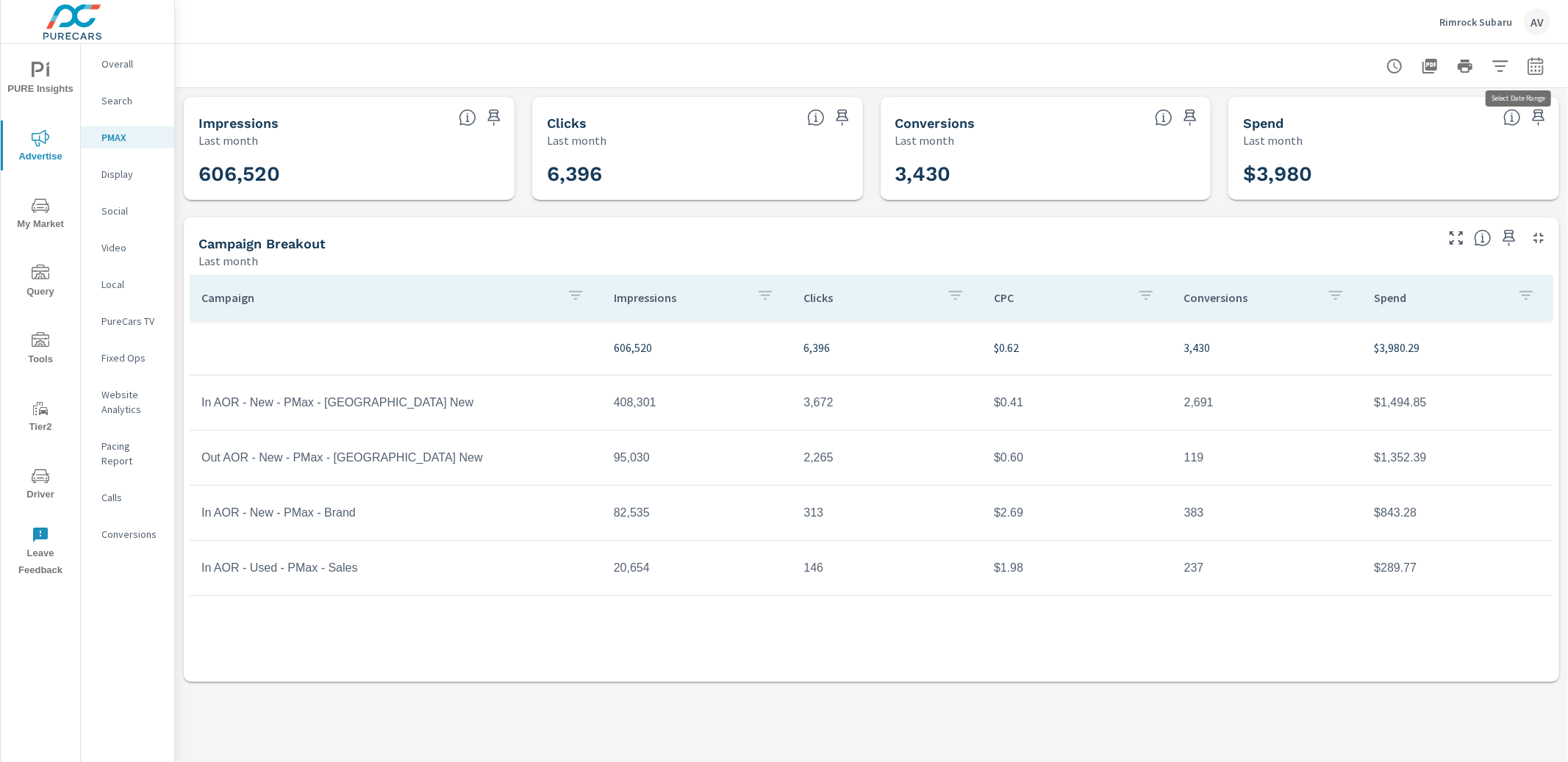
click at [1530, 67] on icon "button" at bounding box center [1535, 66] width 18 height 18
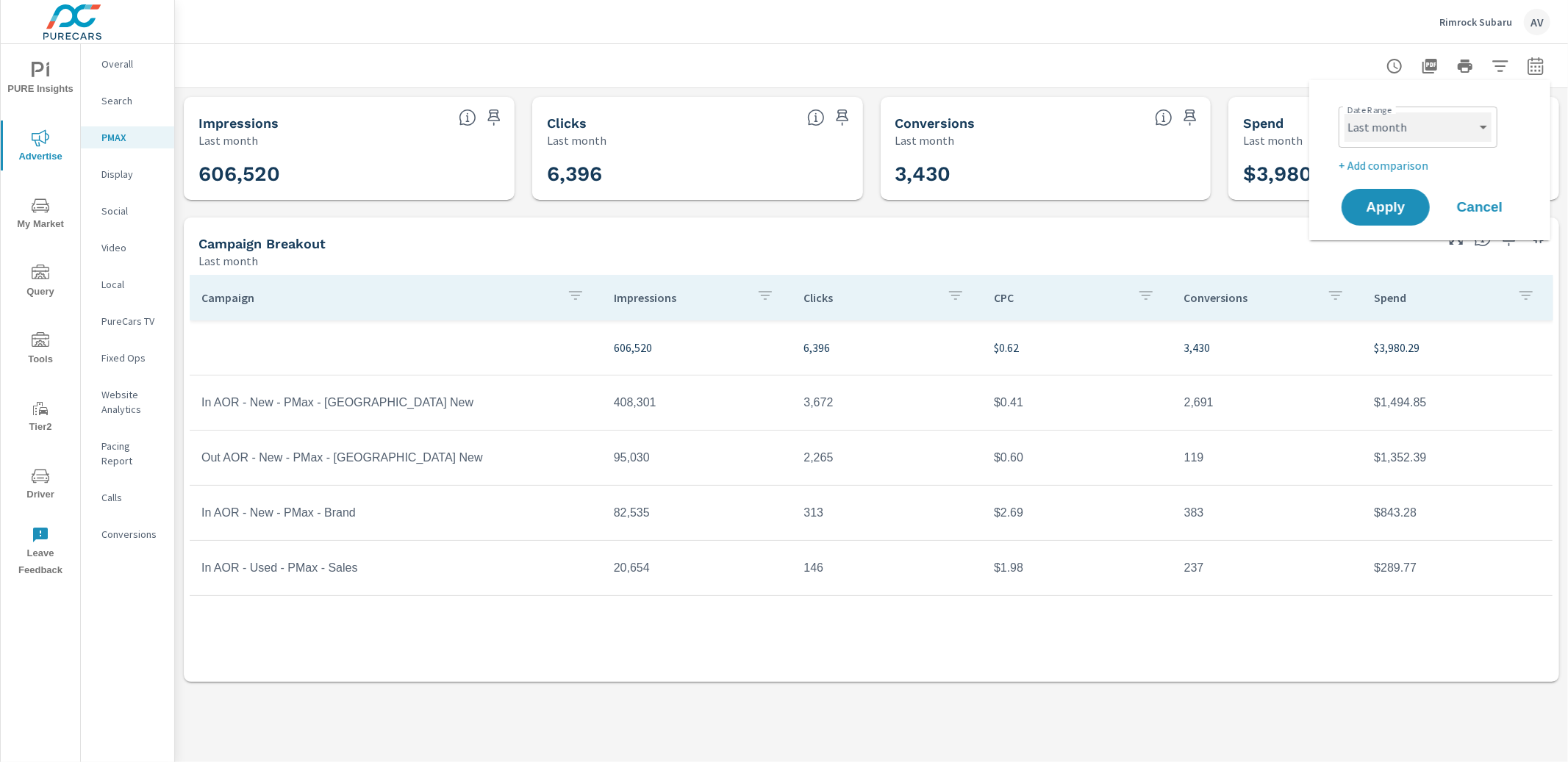
click at [1430, 129] on select "Custom Yesterday Last week Last 7 days Last 14 days Last 30 days Last 45 days L…" at bounding box center [1418, 127] width 147 height 30
select select "Month to date"
click at [1416, 166] on p "+ Add comparison" at bounding box center [1433, 166] width 188 height 18
click at [1403, 187] on select "Custom Previous period Previous month Previous year" at bounding box center [1418, 192] width 147 height 30
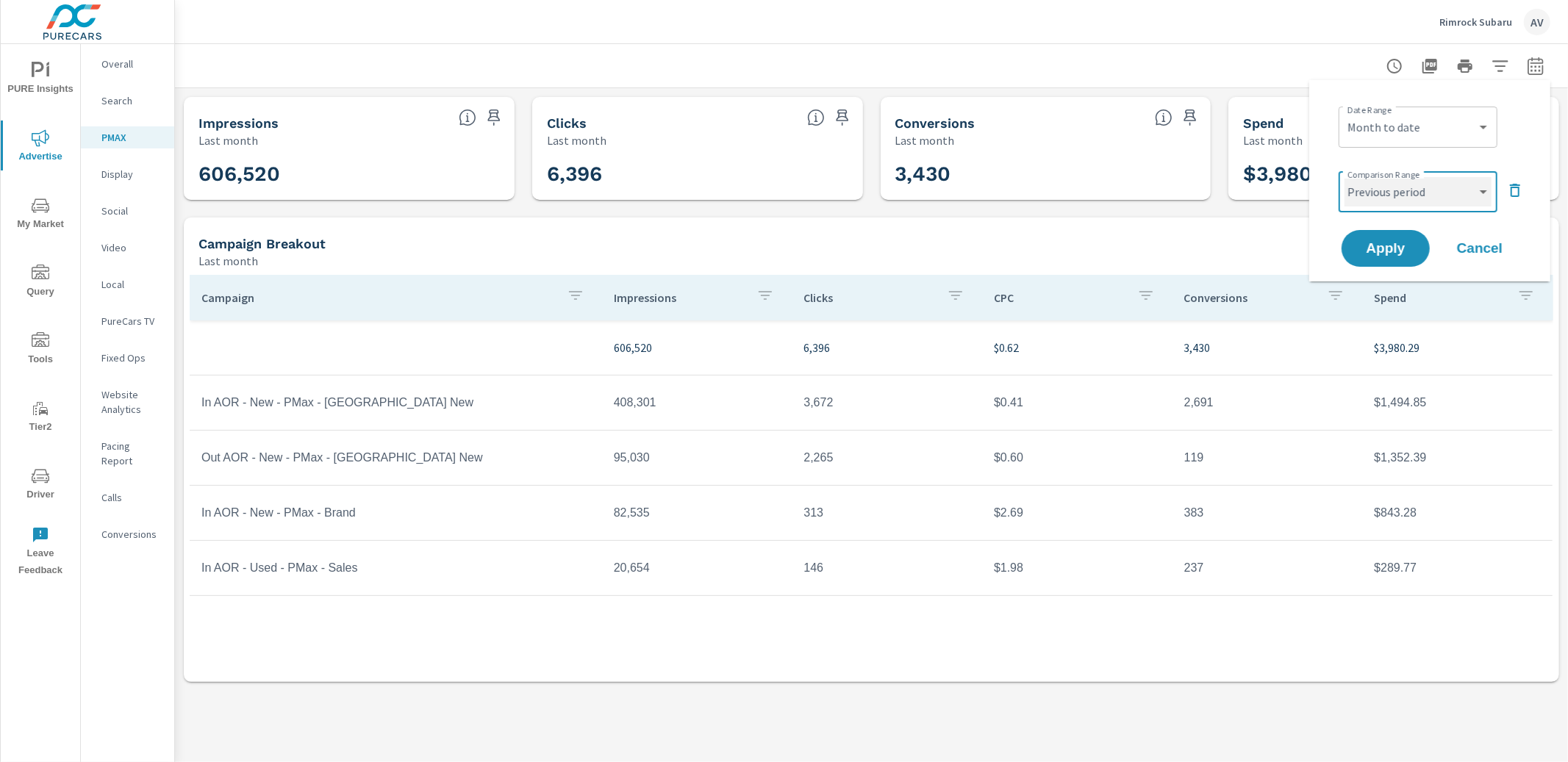
select select "Previous month"
click at [1397, 245] on span "Apply" at bounding box center [1385, 249] width 60 height 14
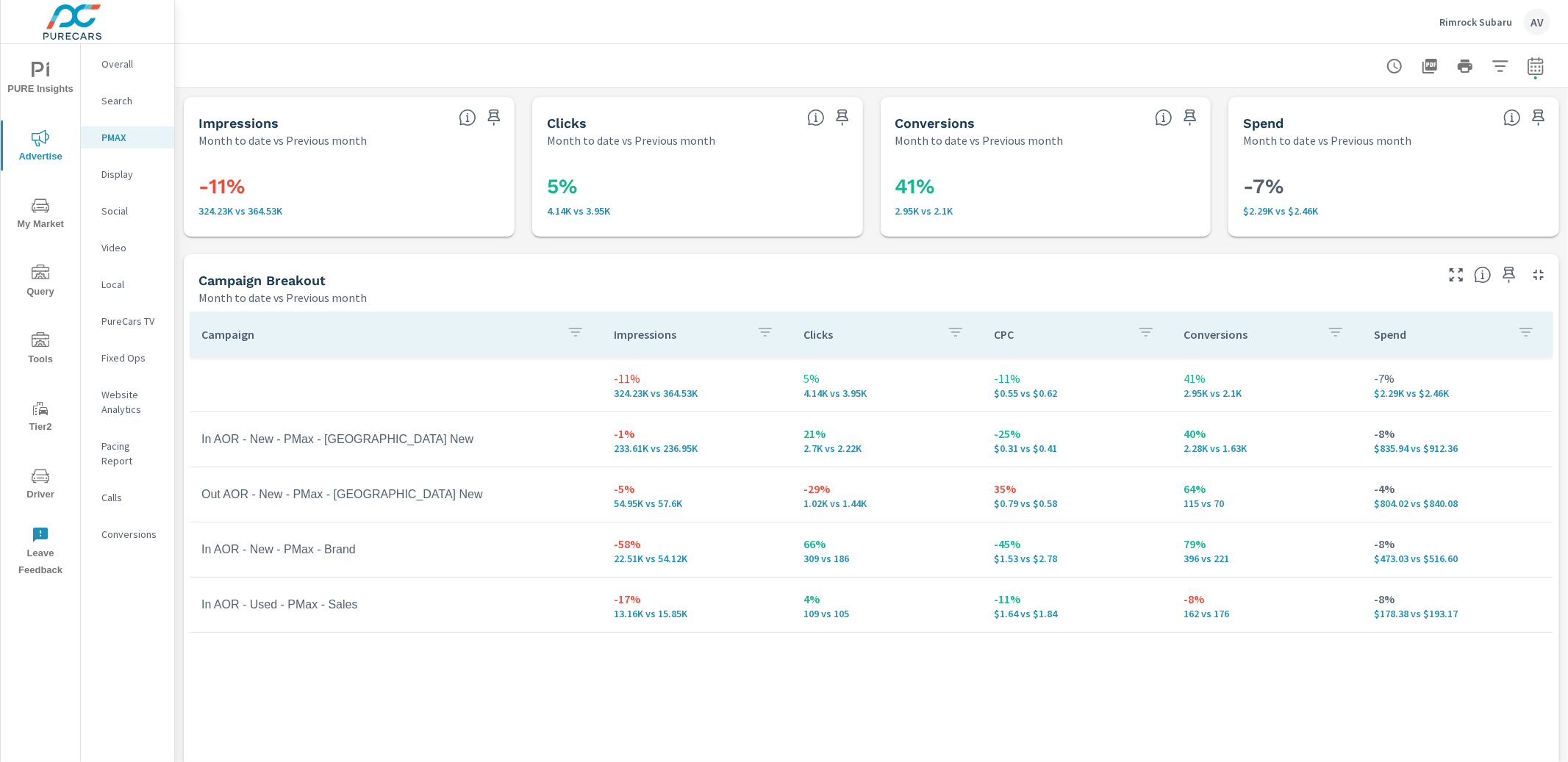
click at [181, 278] on div "Impressions Month to date vs Previous month -11% 324.23K vs 364.53K Clicks Mont…" at bounding box center [871, 481] width 1393 height 786
drag, startPoint x: 790, startPoint y: 547, endPoint x: 1239, endPoint y: 561, distance: 449.2
click at [1239, 561] on tr "In AOR - New - PMax - Brand -58% 22.51K vs 54.12K 66% 309 vs 186 -45% $1.53 vs …" at bounding box center [871, 550] width 1363 height 55
click at [926, 698] on div "Campaign Impressions Clicks CPC Conversions Spend -11% 324.23K vs 364.53K 5% 4.…" at bounding box center [871, 574] width 1364 height 526
click at [182, 255] on div "Impressions Month to date vs Previous month -11% 324.23K vs 364.53K Clicks Mont…" at bounding box center [871, 481] width 1393 height 786
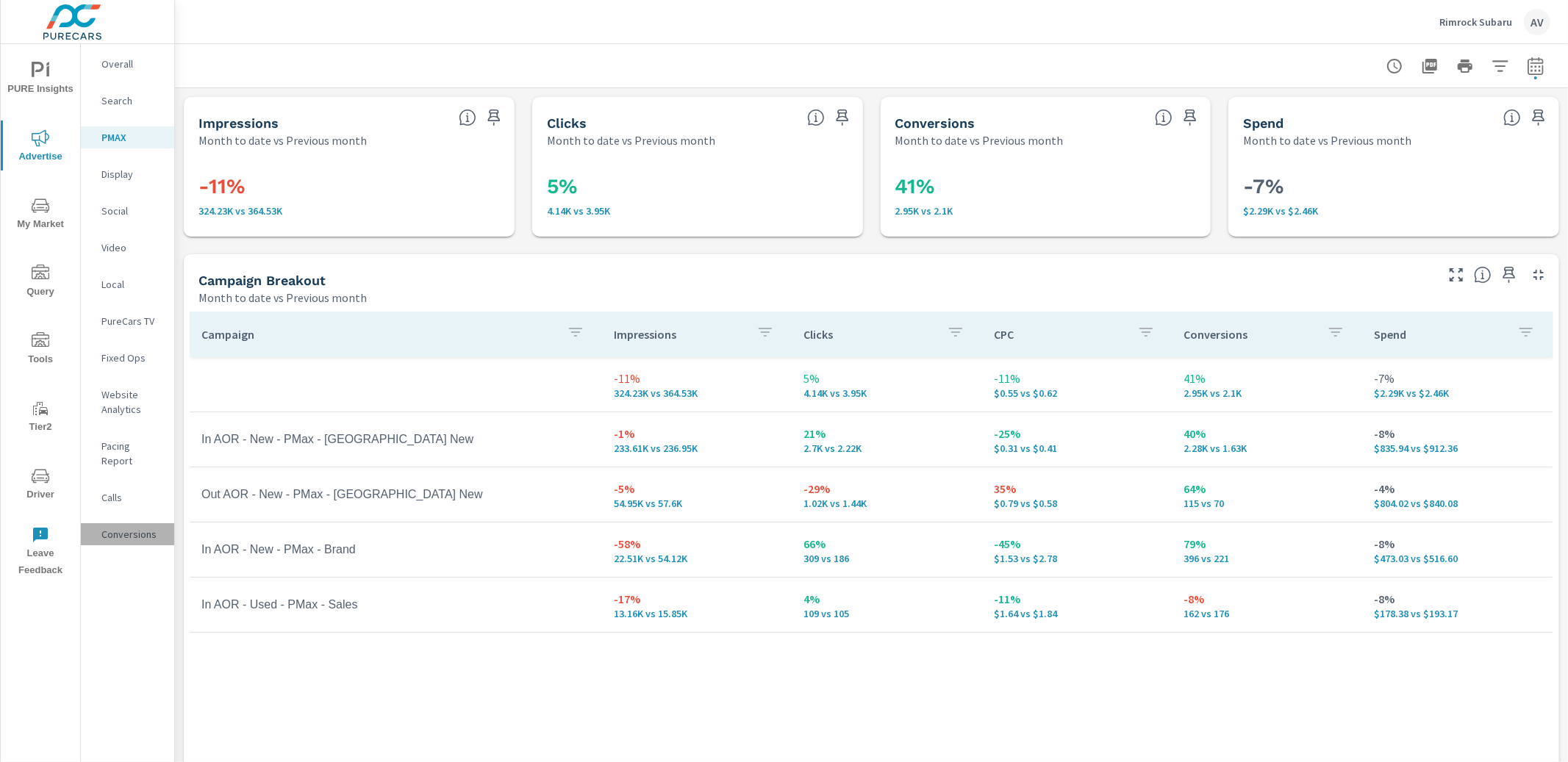
click at [129, 527] on p "Conversions" at bounding box center [132, 534] width 61 height 15
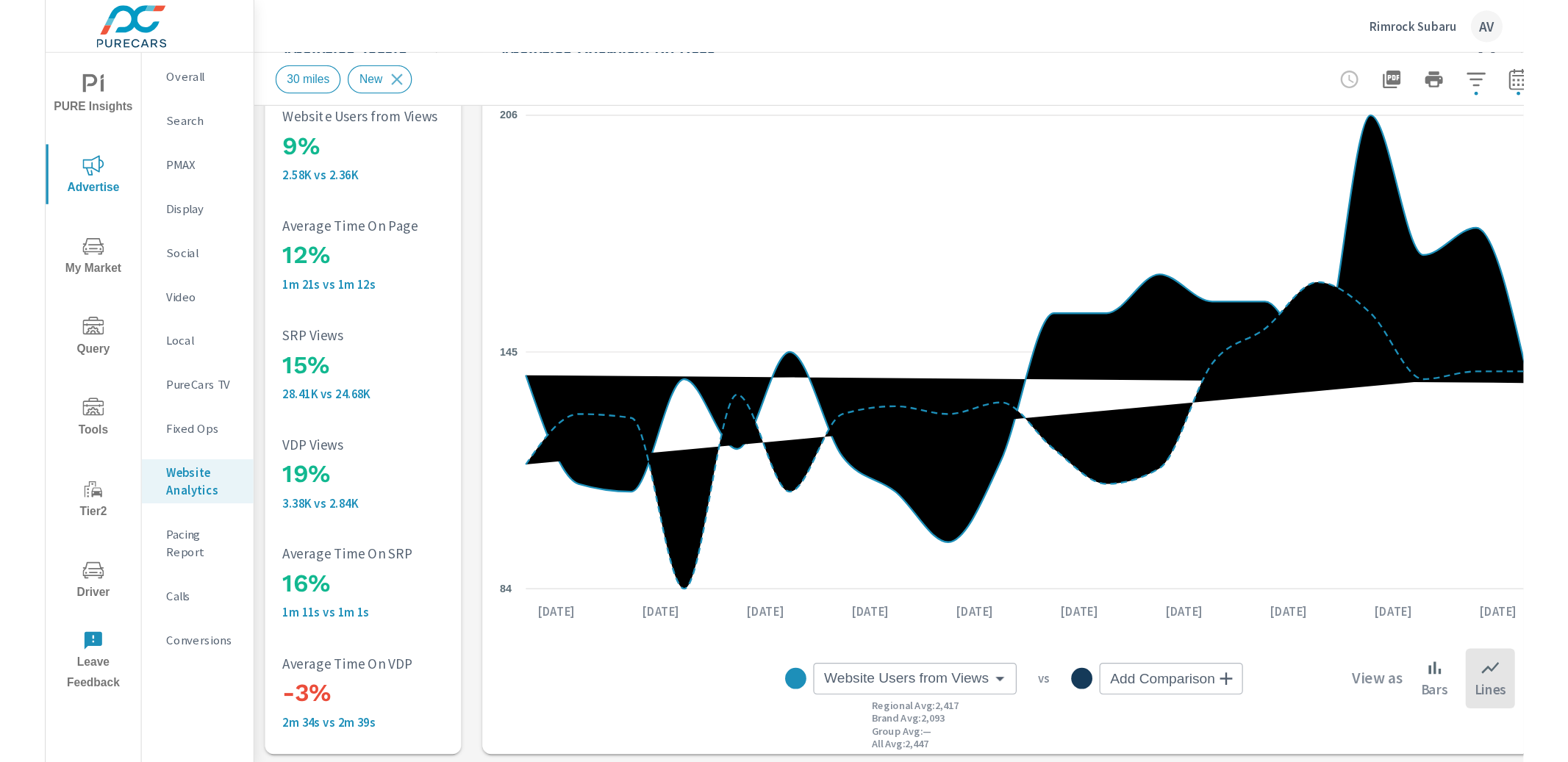
scroll to position [78, 0]
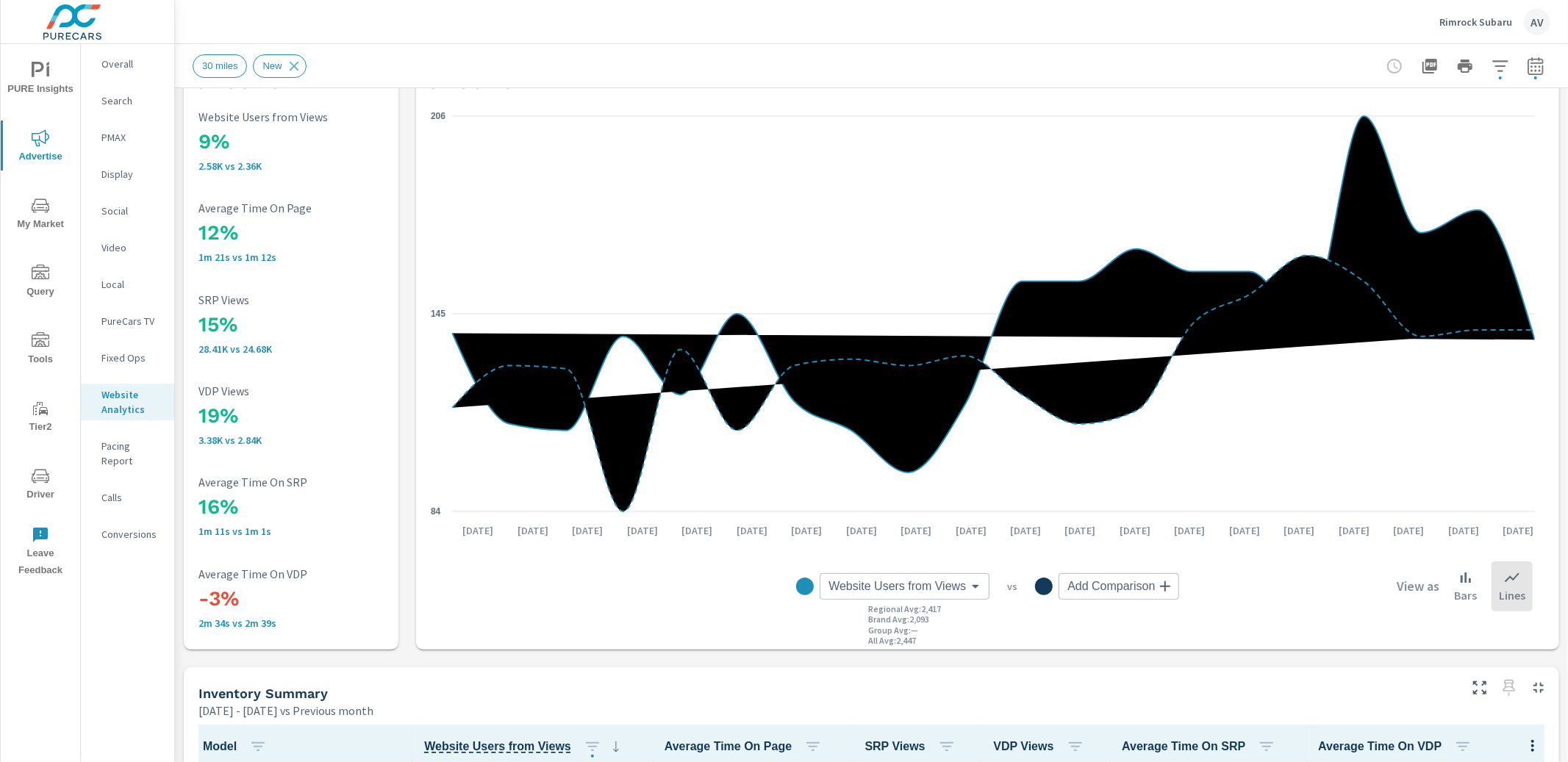
scroll to position [0, 0]
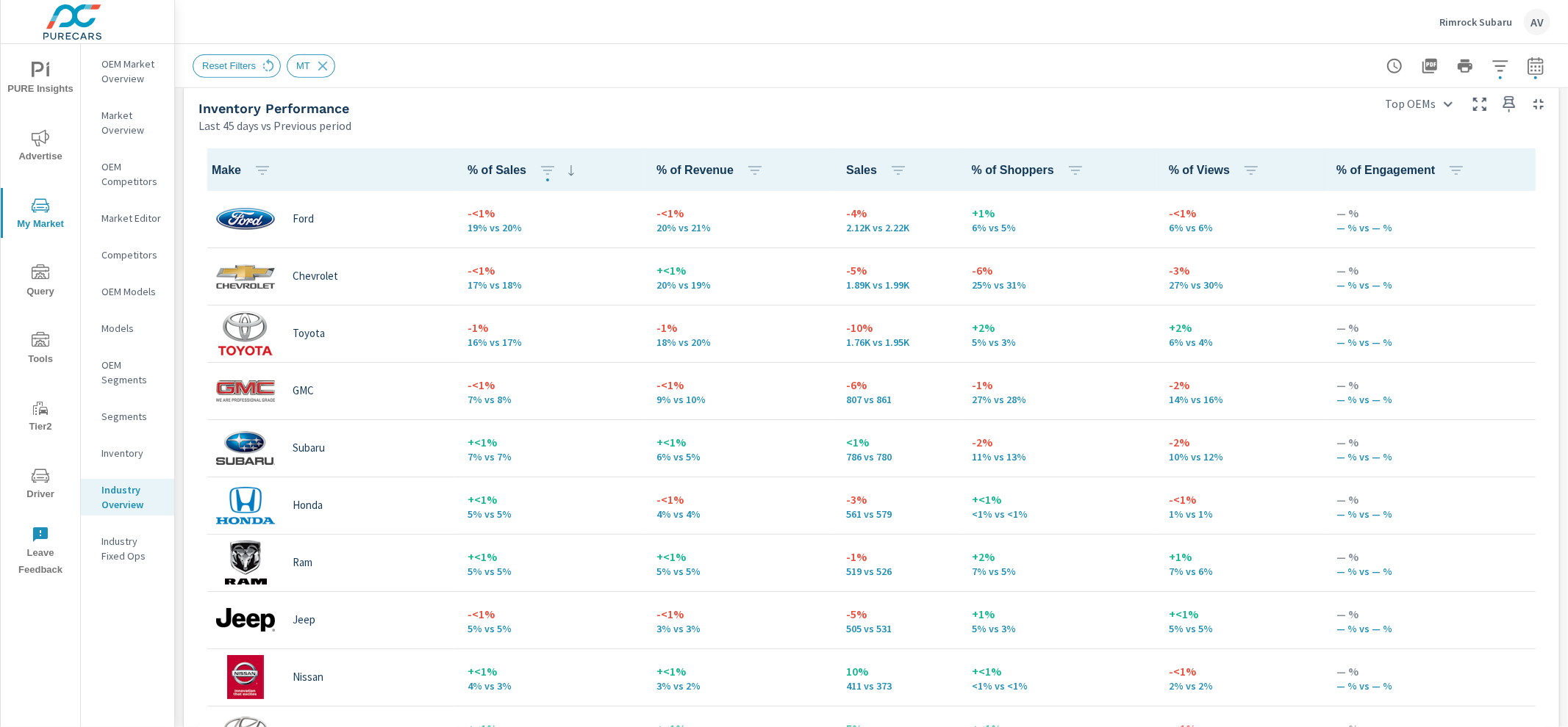
scroll to position [3, 0]
click at [417, 131] on div "Last 45 days vs Previous period" at bounding box center [781, 126] width 1165 height 18
